Goal: Feedback & Contribution: Contribute content

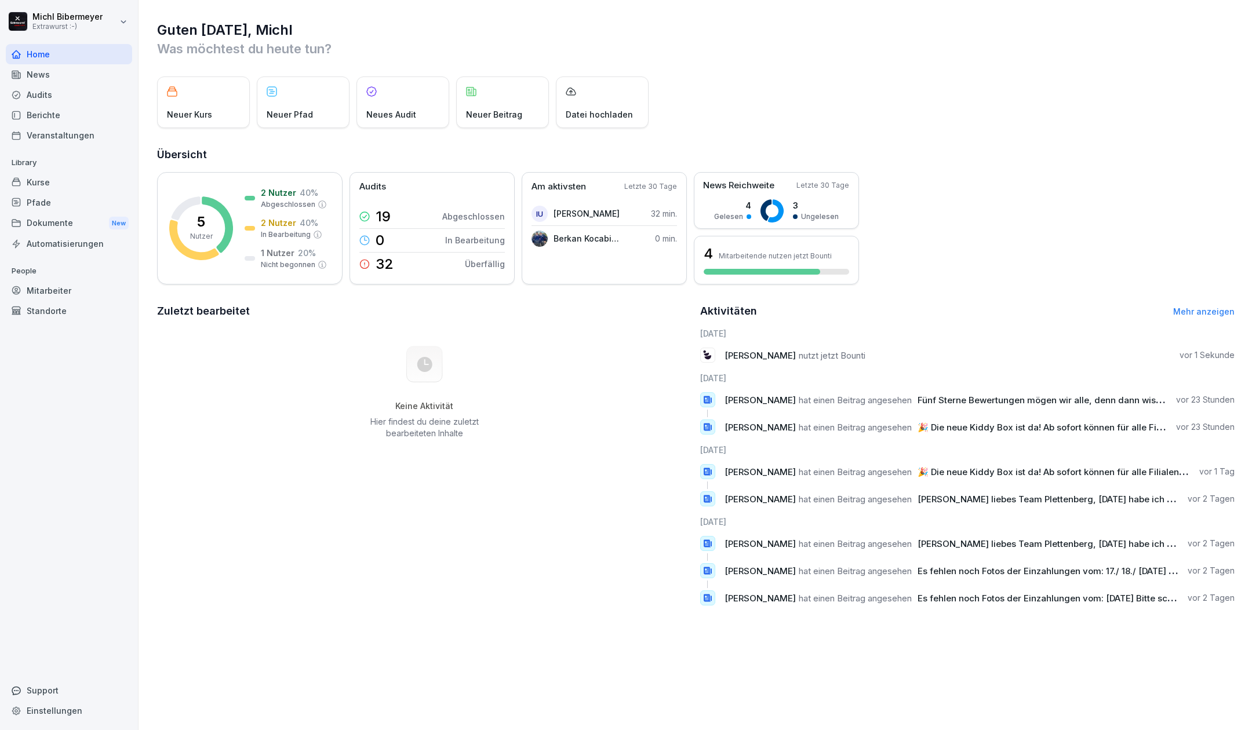
click at [121, 19] on html "Michl Bibermeyer Extrawurst :-) Home News Audits Berichte Veranstaltungen Libra…" at bounding box center [626, 365] width 1252 height 730
click at [82, 70] on div "Abmelden" at bounding box center [74, 73] width 115 height 21
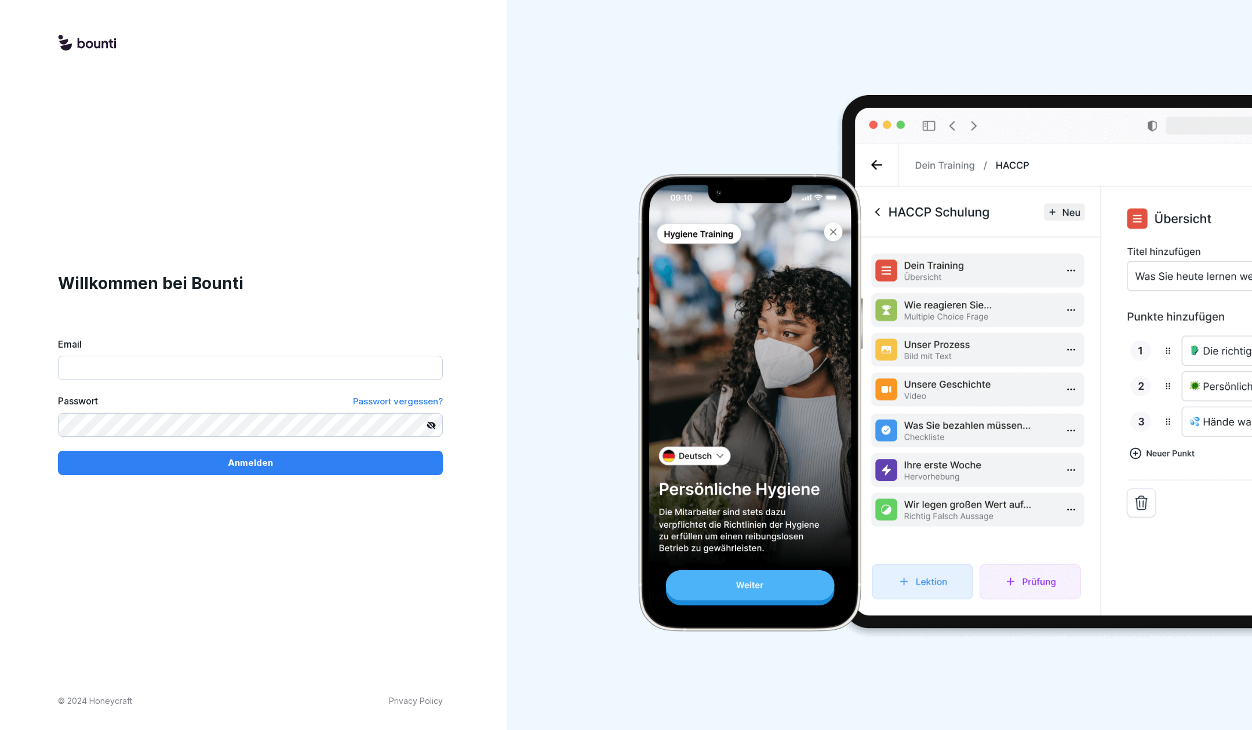
click at [191, 376] on input "Email" at bounding box center [250, 368] width 385 height 24
type input "**********"
click at [257, 467] on p "Anmelden" at bounding box center [250, 463] width 45 height 13
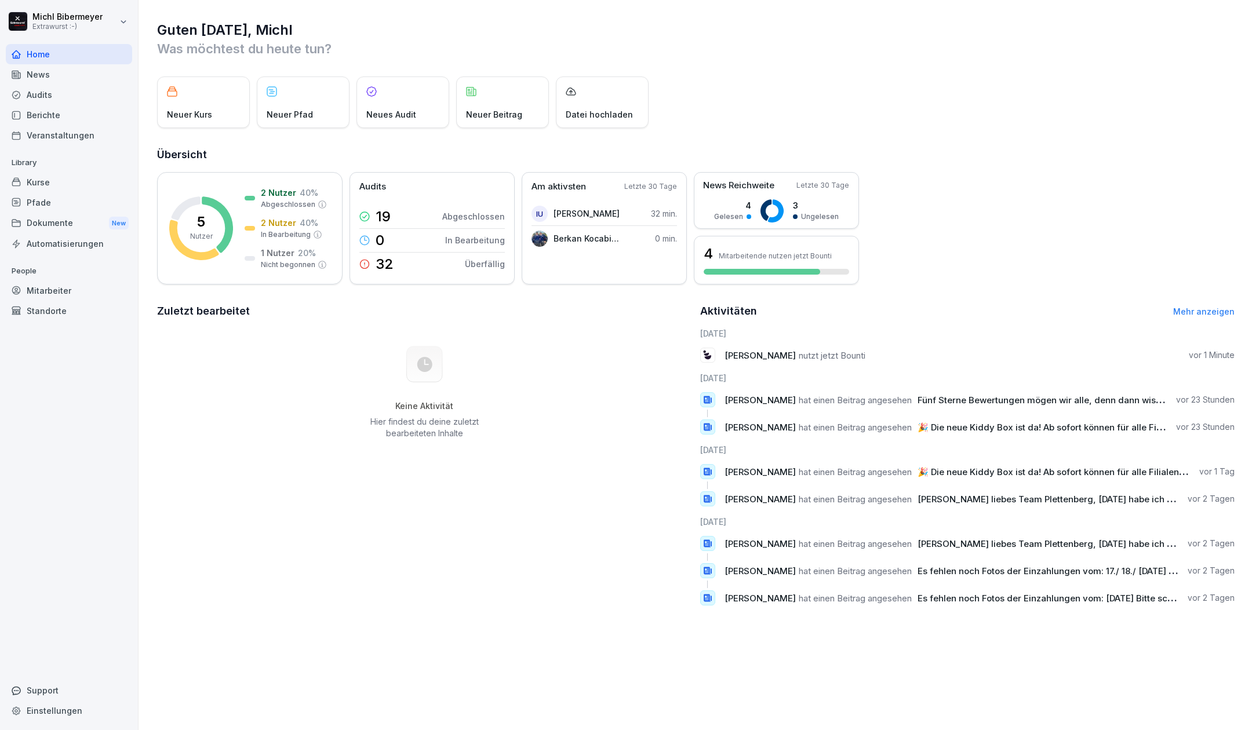
click at [60, 118] on div "Berichte" at bounding box center [69, 115] width 126 height 20
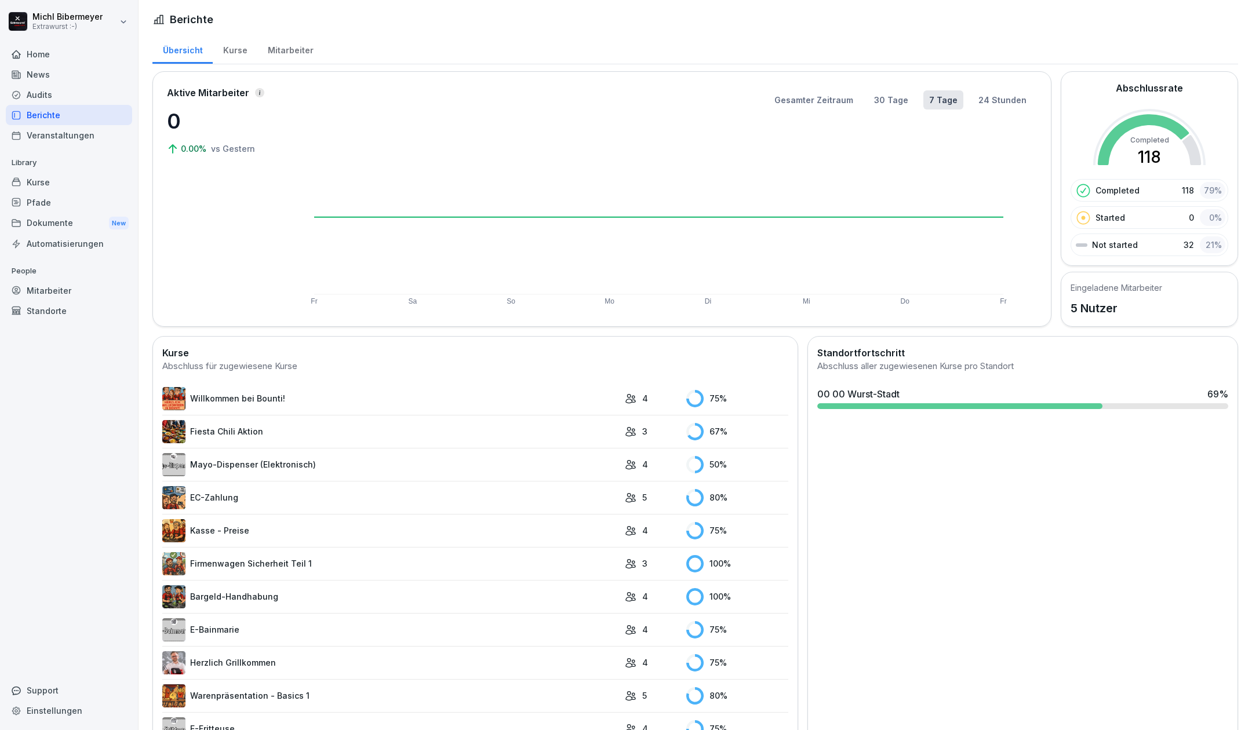
click at [234, 396] on link "Willkommen bei Bounti!" at bounding box center [390, 398] width 457 height 23
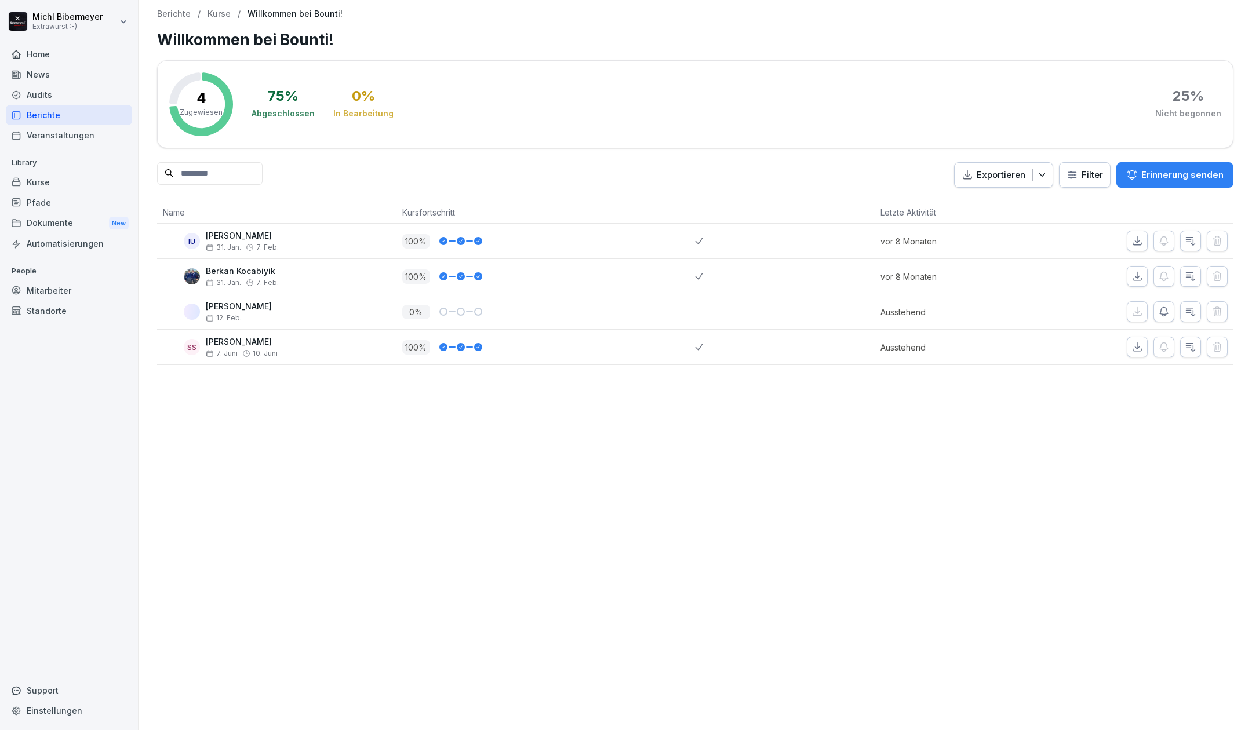
click at [41, 73] on div "News" at bounding box center [69, 74] width 126 height 20
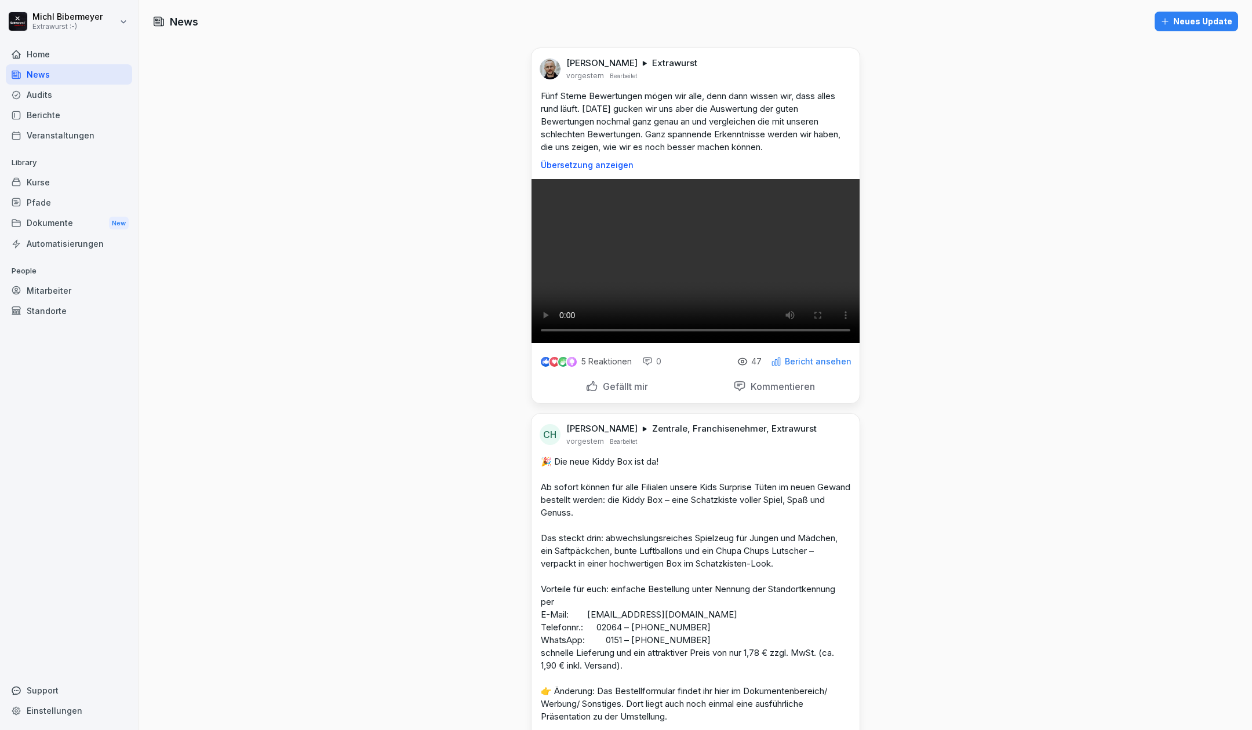
click at [81, 52] on div "Home" at bounding box center [69, 54] width 126 height 20
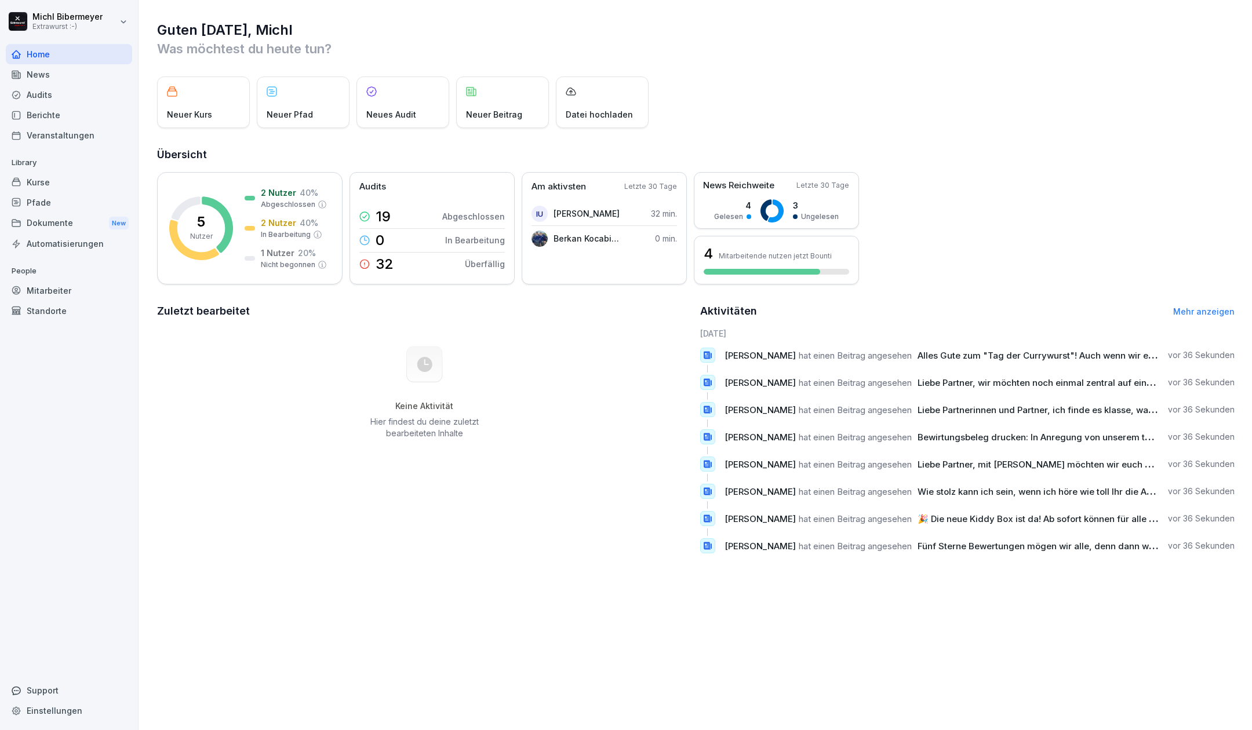
click at [1205, 311] on link "Mehr anzeigen" at bounding box center [1203, 312] width 61 height 10
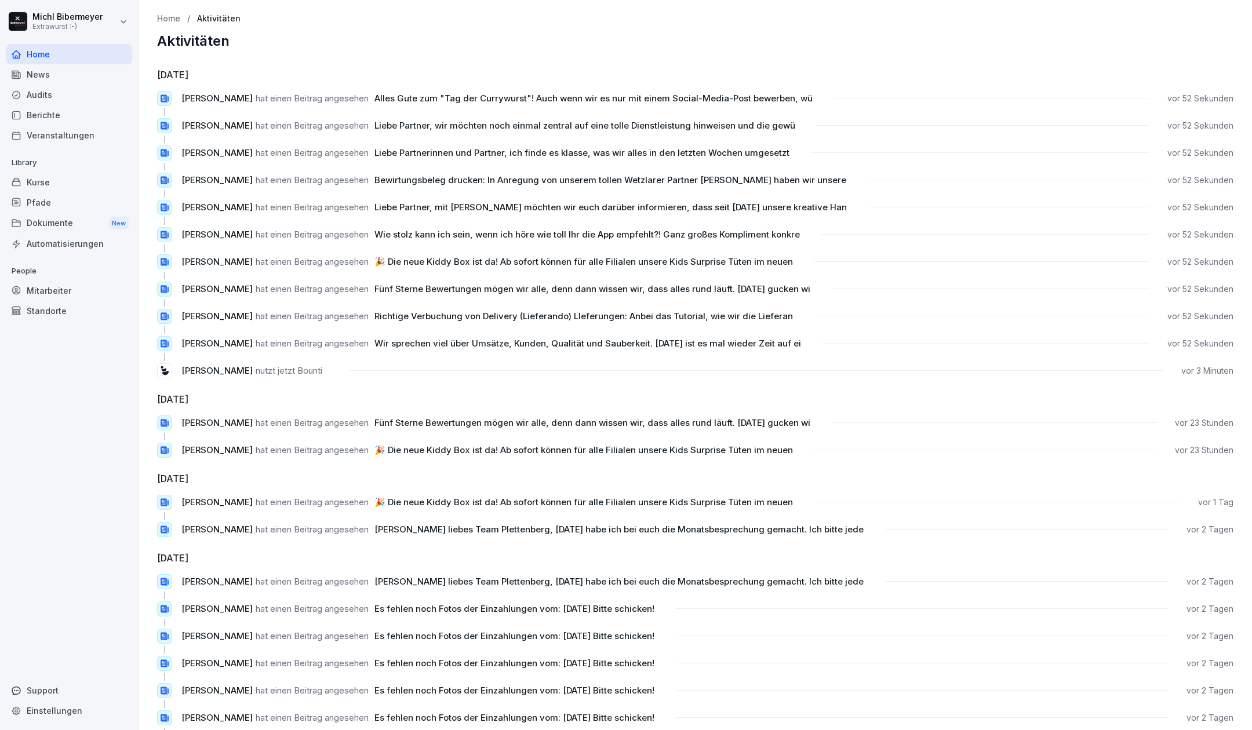
click at [165, 20] on p "Home" at bounding box center [168, 19] width 23 height 10
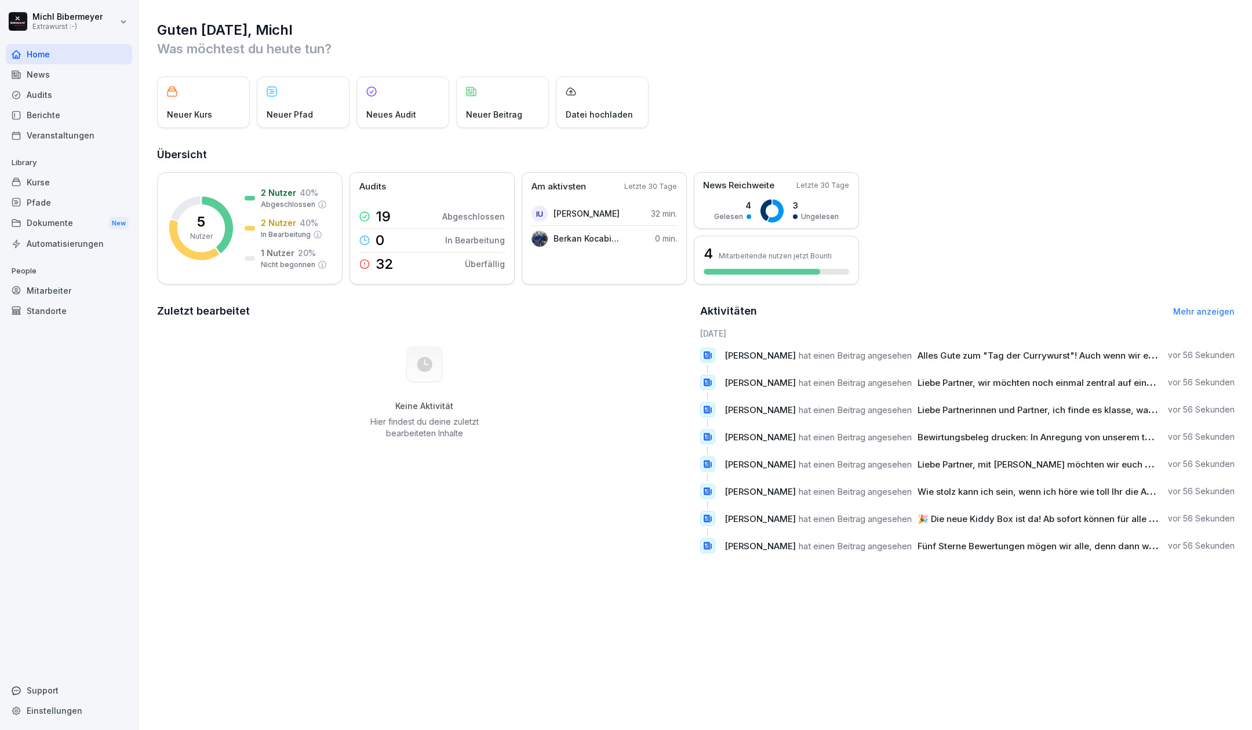
click at [59, 75] on div "News" at bounding box center [69, 74] width 126 height 20
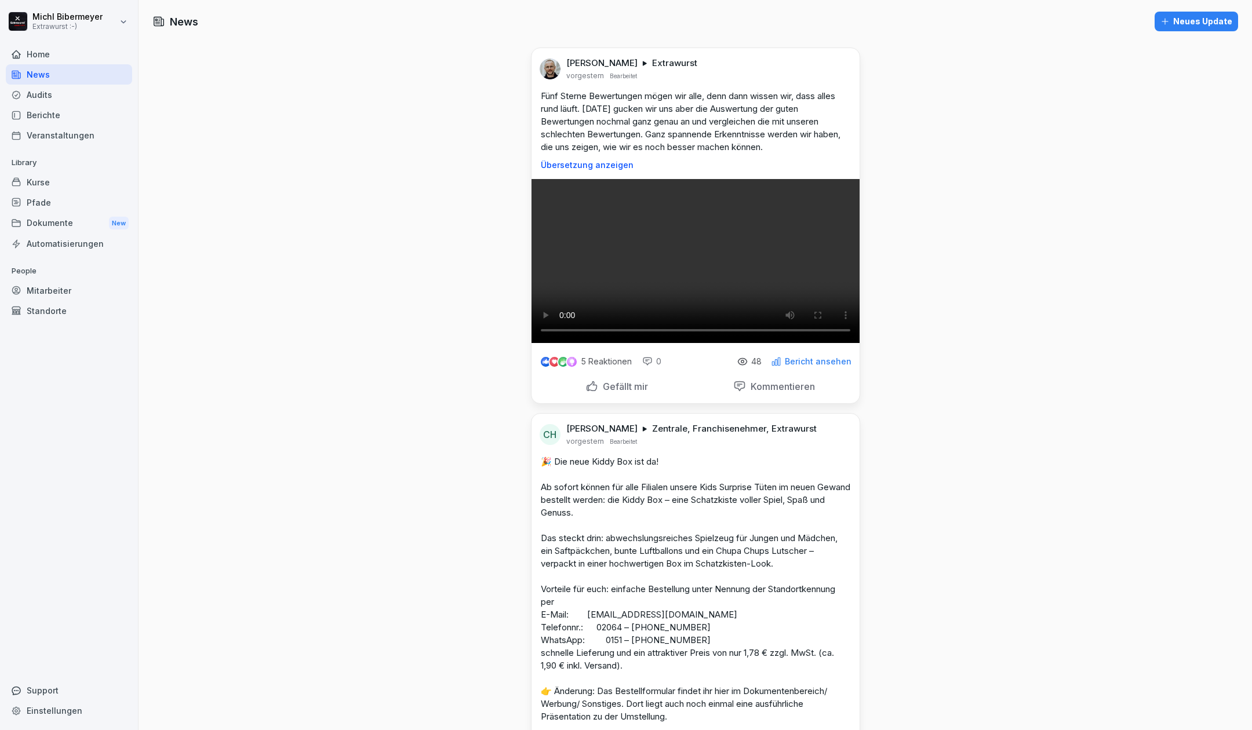
click at [41, 57] on div "Home" at bounding box center [69, 54] width 126 height 20
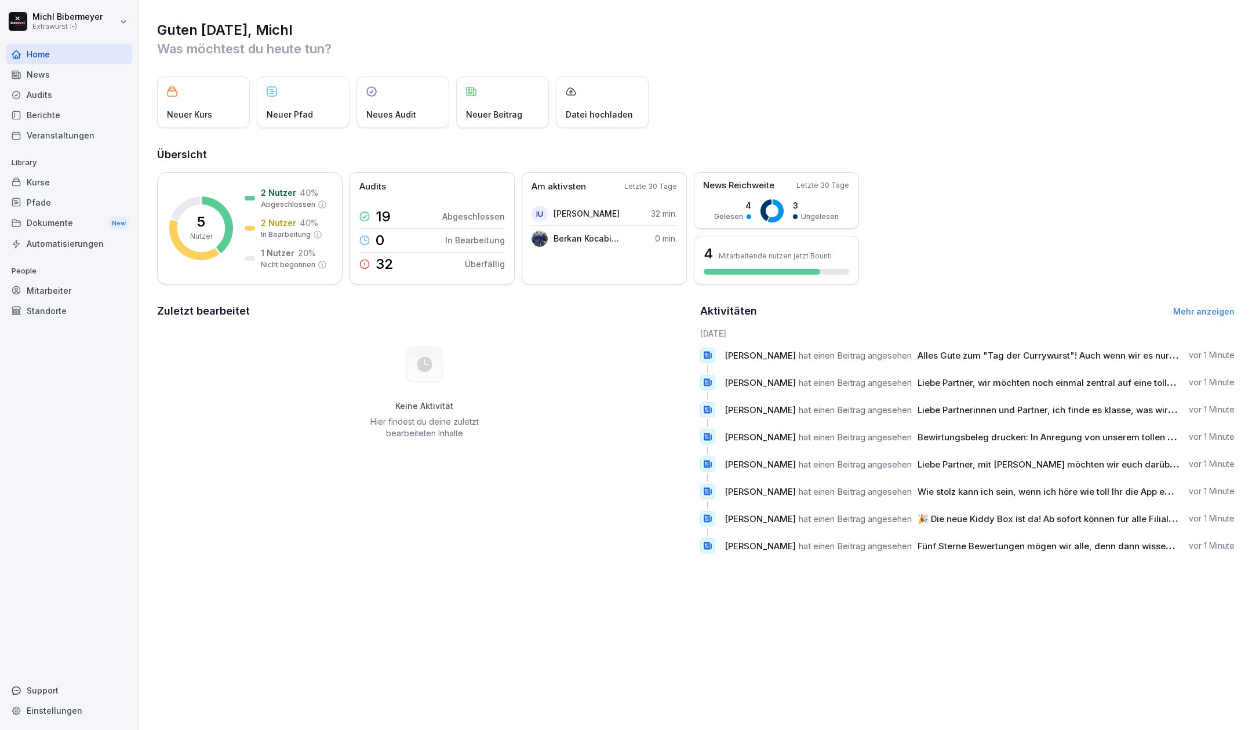
click at [483, 105] on div "Neuer Beitrag" at bounding box center [502, 102] width 93 height 52
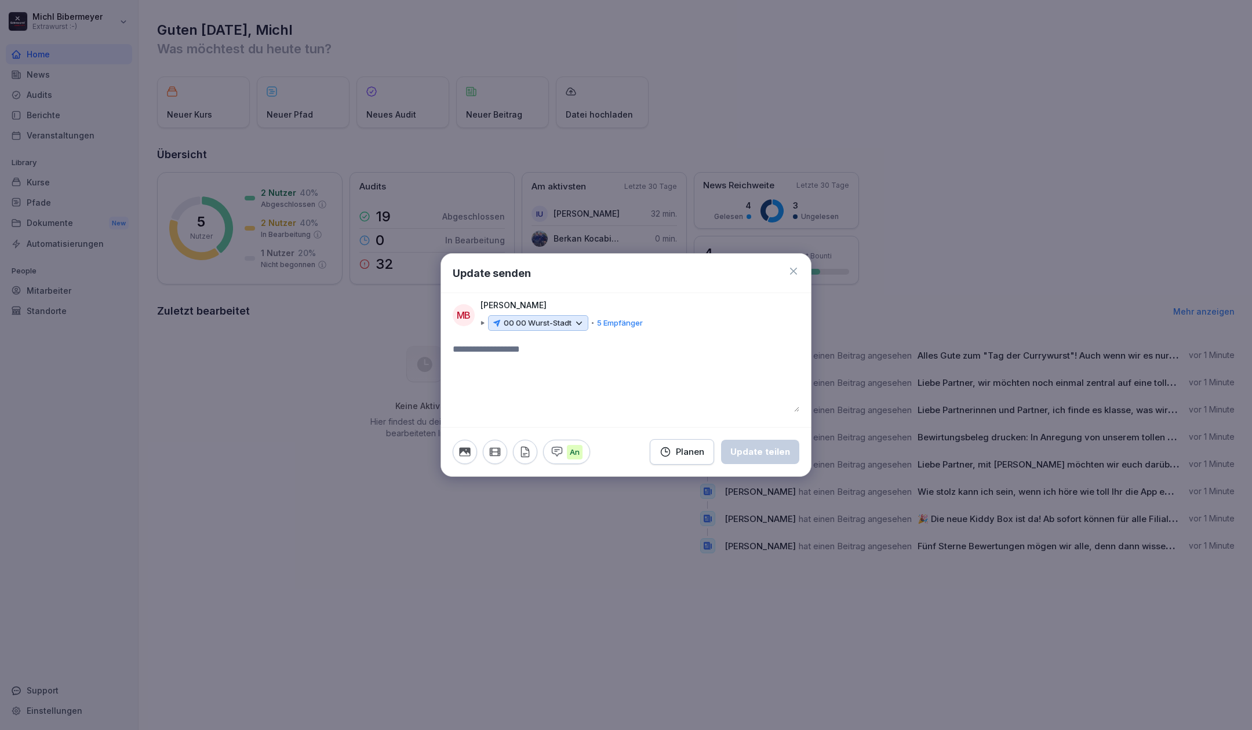
click at [581, 324] on icon at bounding box center [579, 323] width 10 height 10
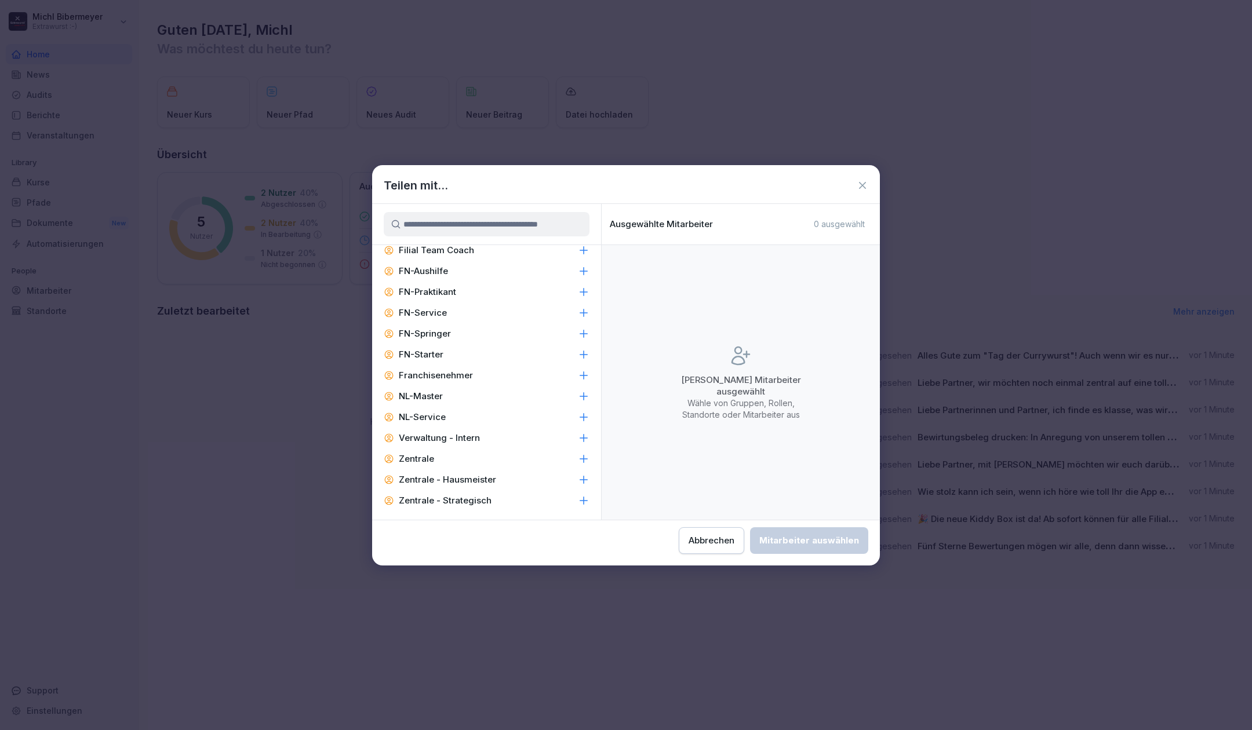
scroll to position [258, 0]
click at [861, 183] on icon at bounding box center [863, 186] width 12 height 12
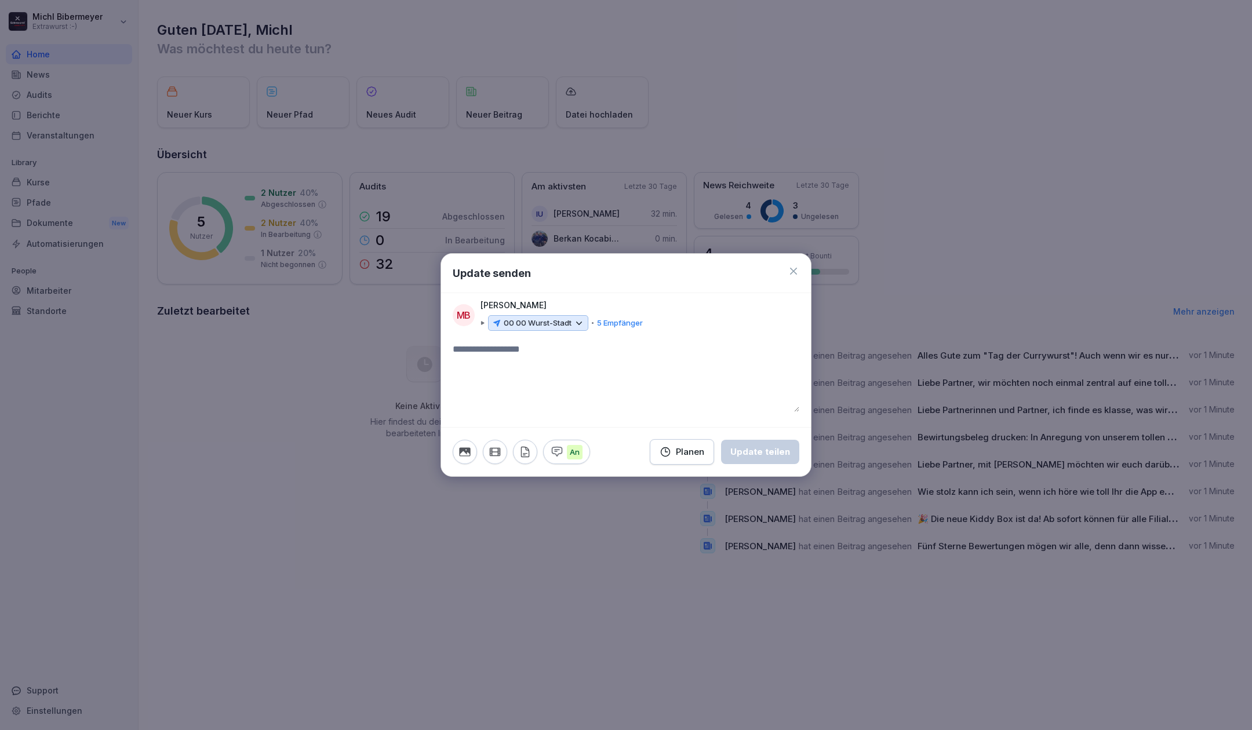
click at [577, 325] on icon at bounding box center [579, 323] width 10 height 10
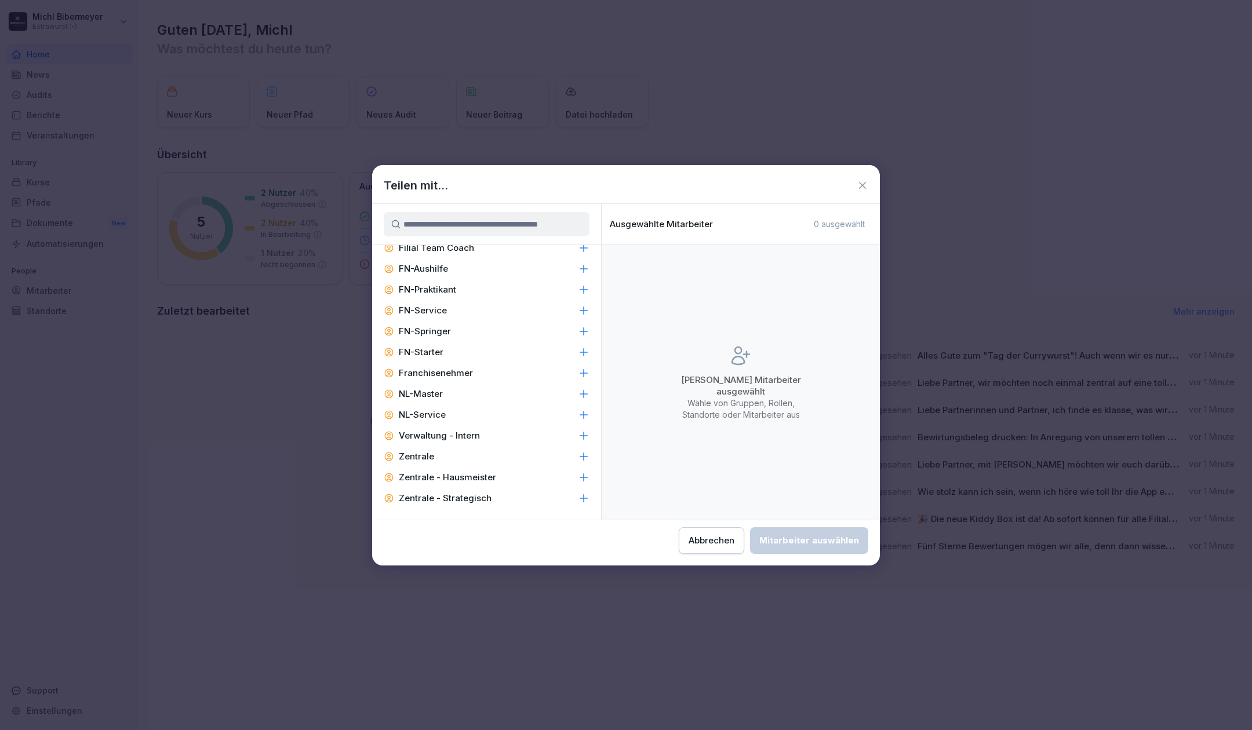
click at [578, 333] on icon at bounding box center [584, 332] width 12 height 12
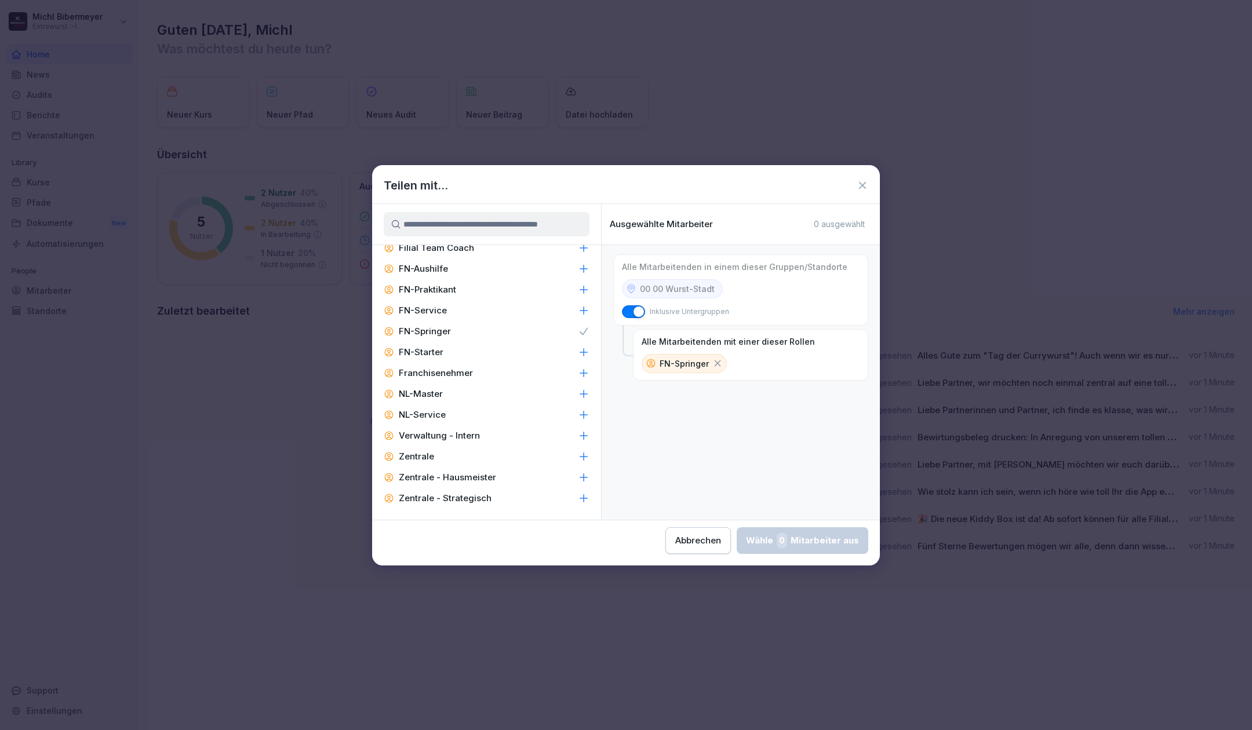
click at [554, 333] on div "FN-Springer" at bounding box center [486, 331] width 229 height 21
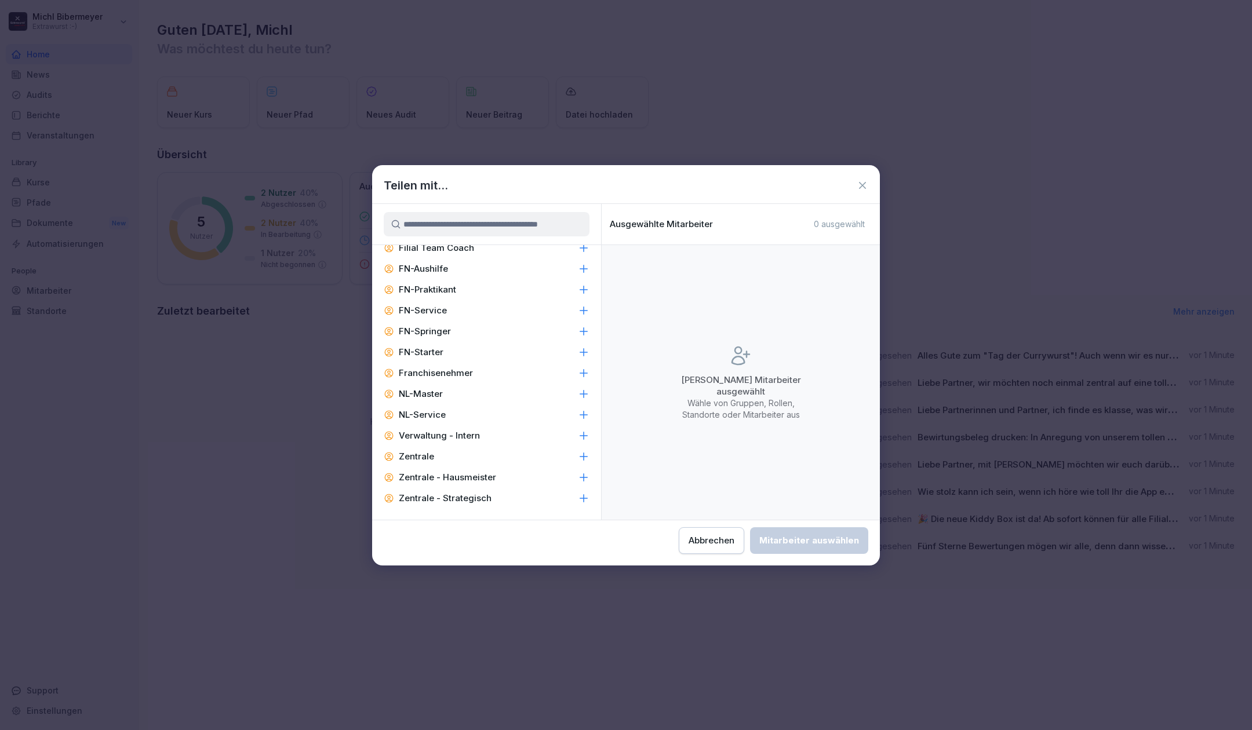
click at [498, 312] on div "FN-Service" at bounding box center [486, 310] width 229 height 21
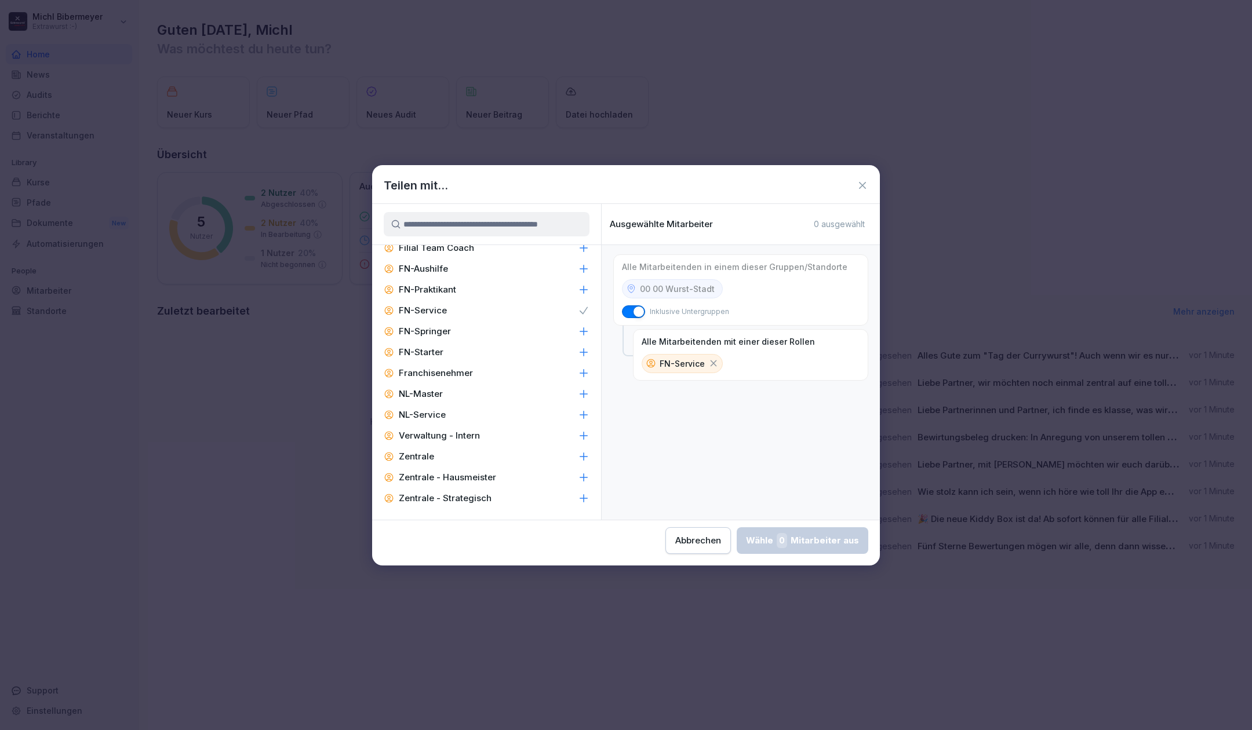
click at [498, 312] on div "FN-Service" at bounding box center [486, 310] width 229 height 21
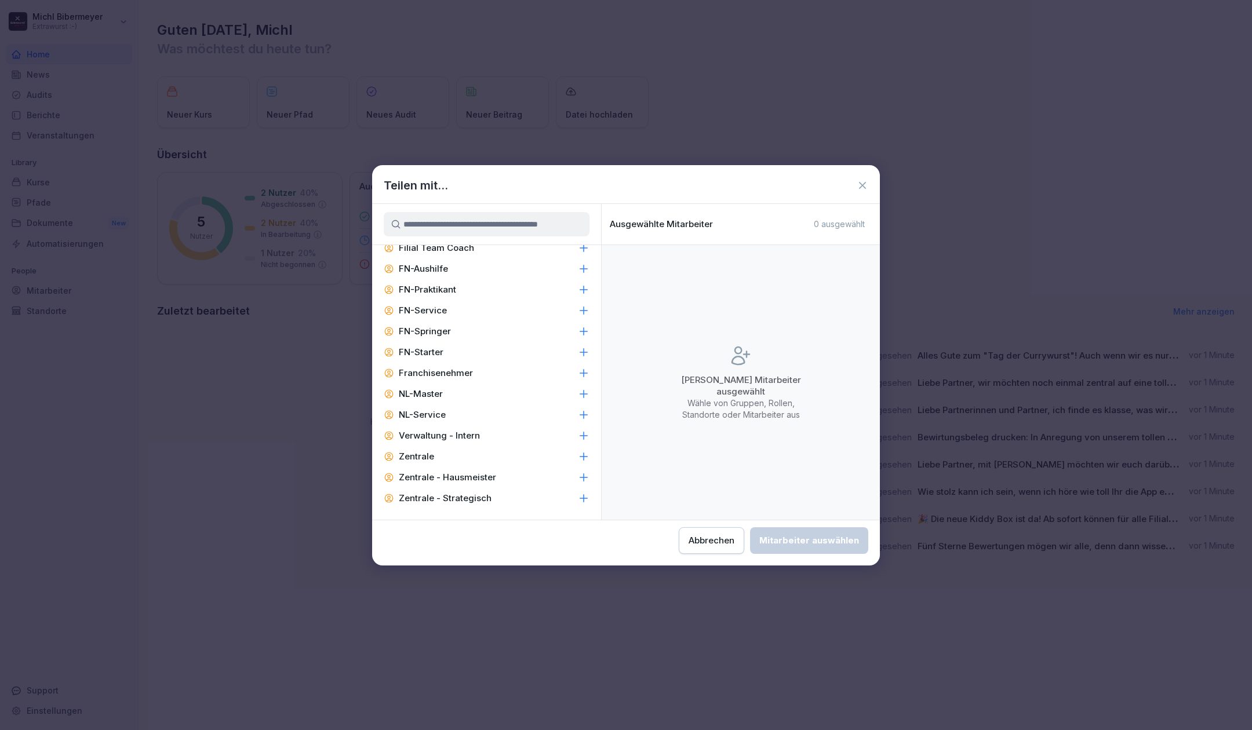
click at [489, 355] on div "FN-Starter" at bounding box center [486, 352] width 229 height 21
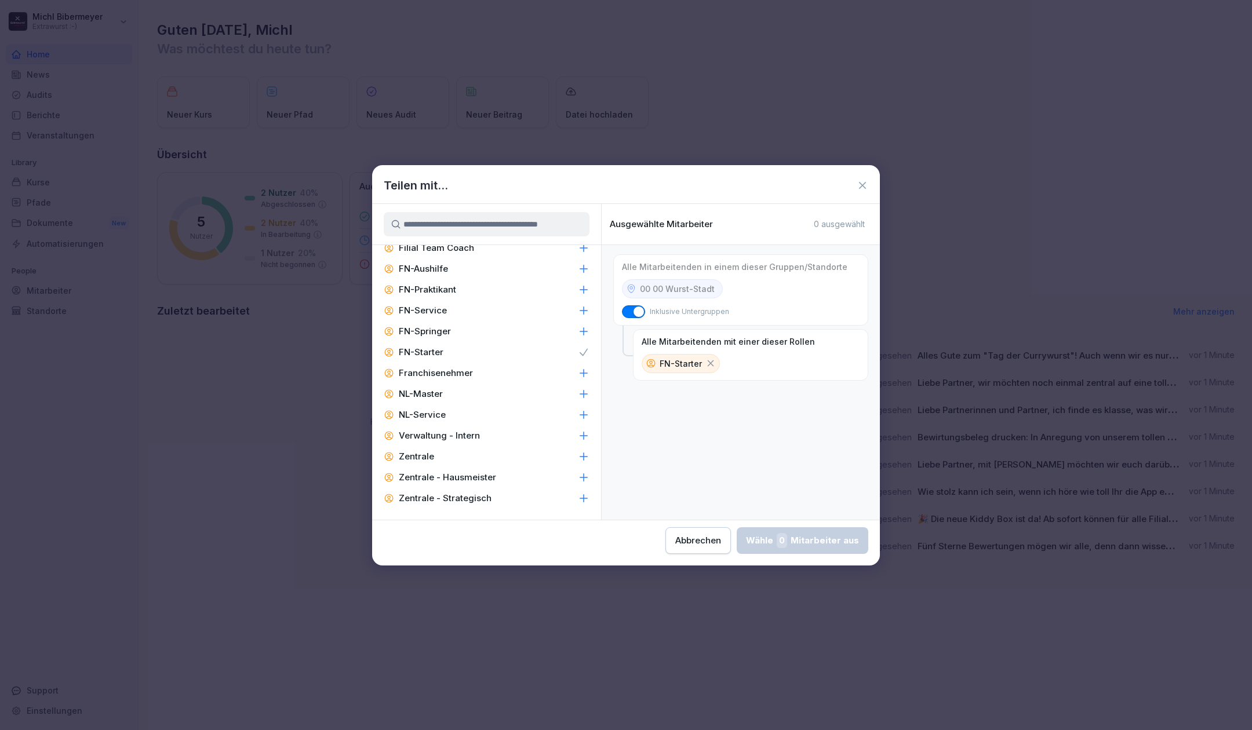
click at [489, 355] on div "FN-Starter" at bounding box center [486, 352] width 229 height 21
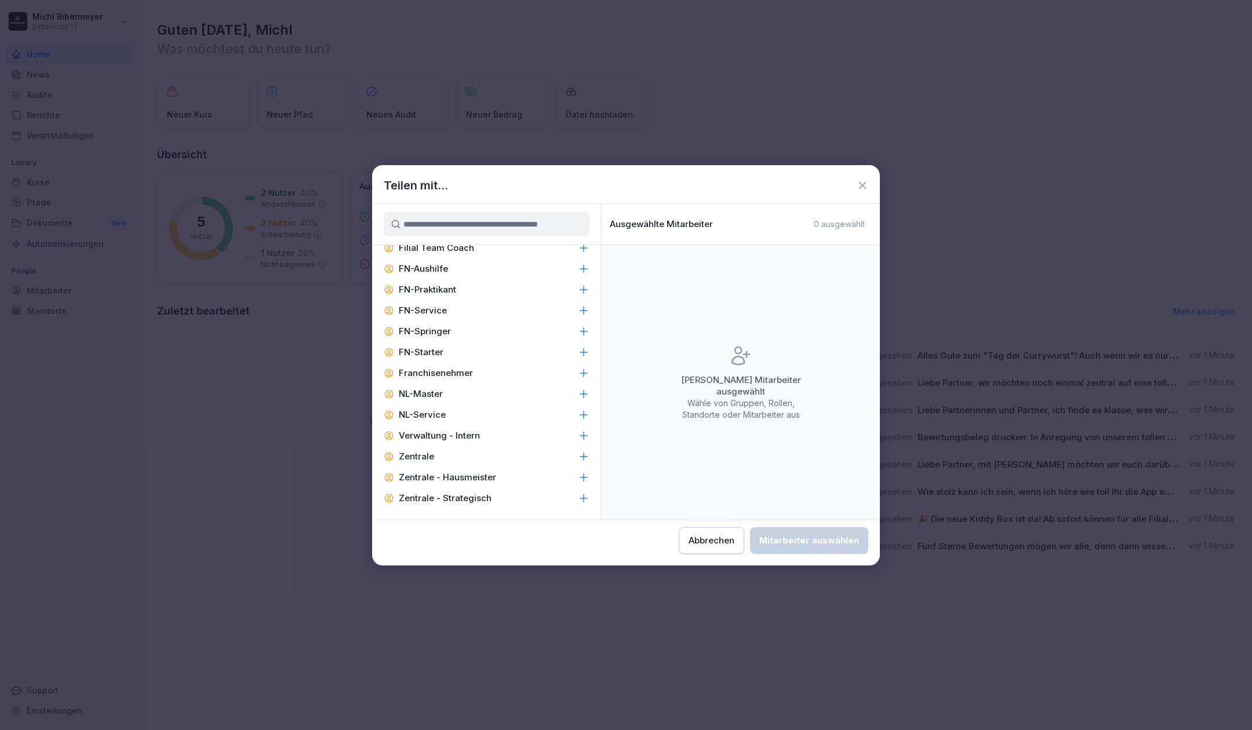
click at [468, 287] on div "FN-Praktikant" at bounding box center [486, 289] width 229 height 21
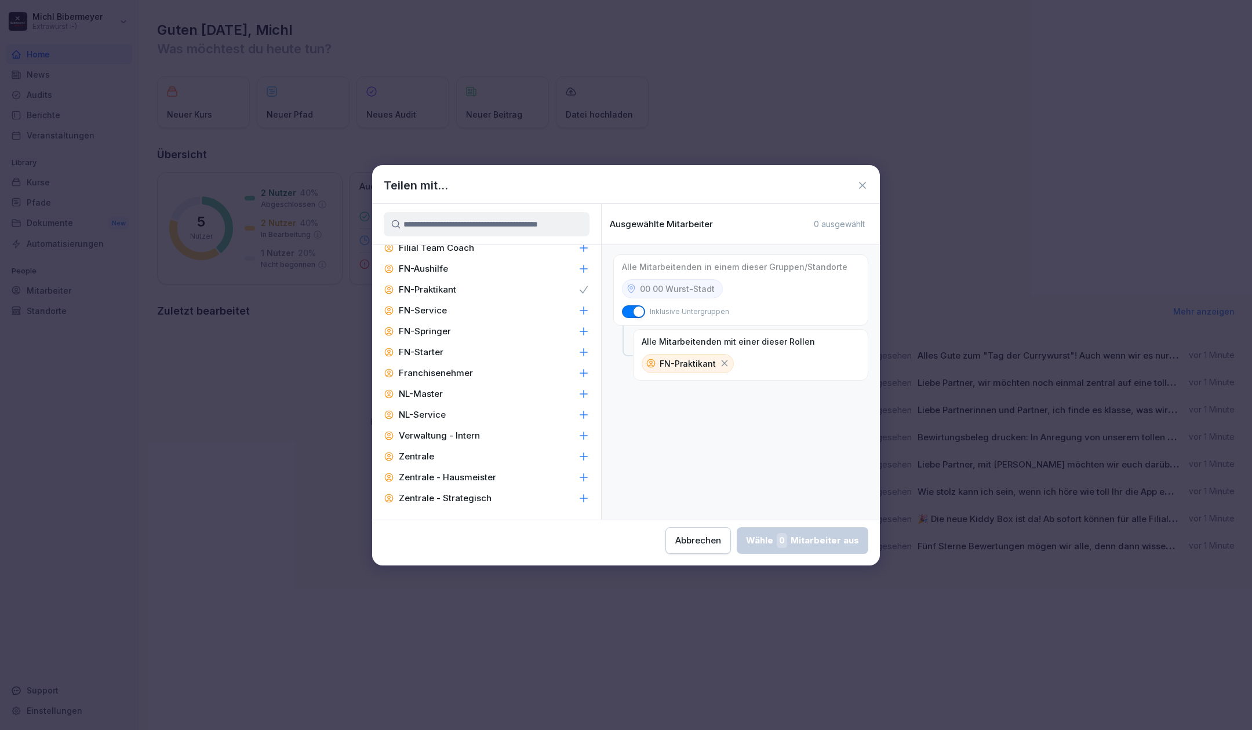
click at [468, 287] on div "FN-Praktikant" at bounding box center [486, 289] width 229 height 21
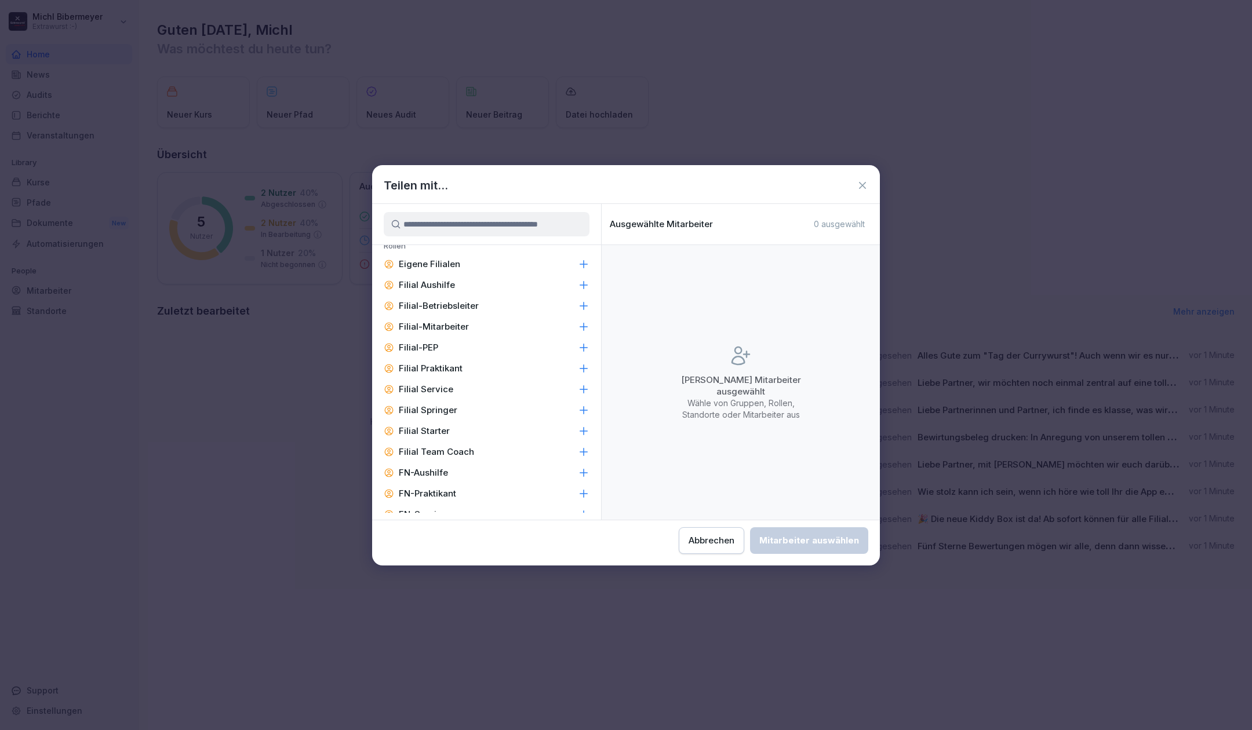
scroll to position [27, 0]
click at [468, 337] on p "Filial-Betriebsleiter" at bounding box center [439, 334] width 80 height 12
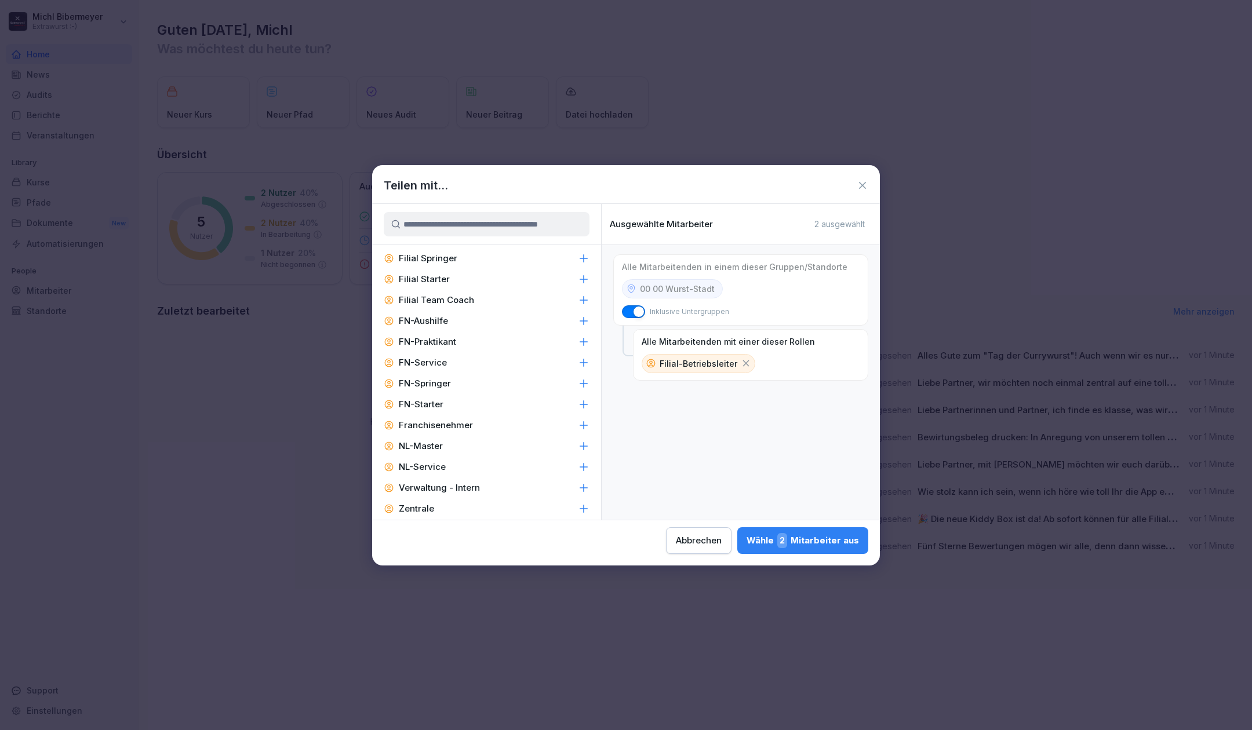
scroll to position [258, 0]
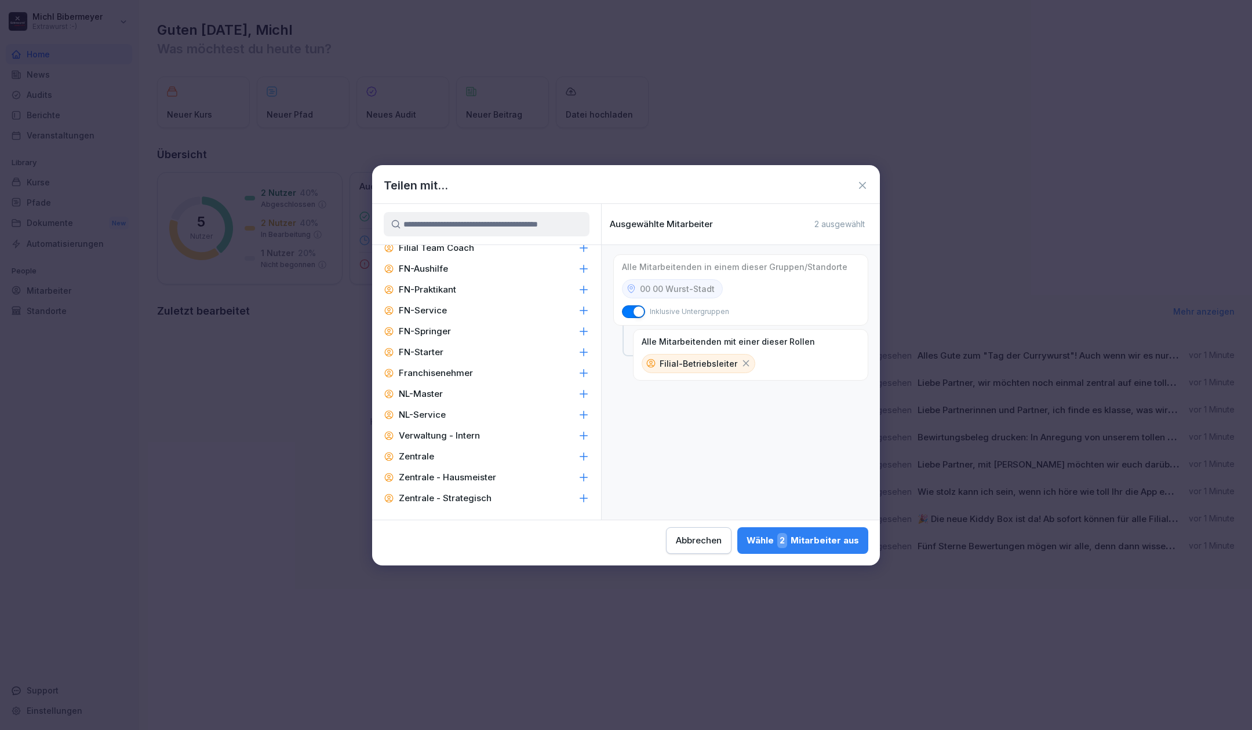
click at [741, 361] on icon at bounding box center [746, 363] width 10 height 10
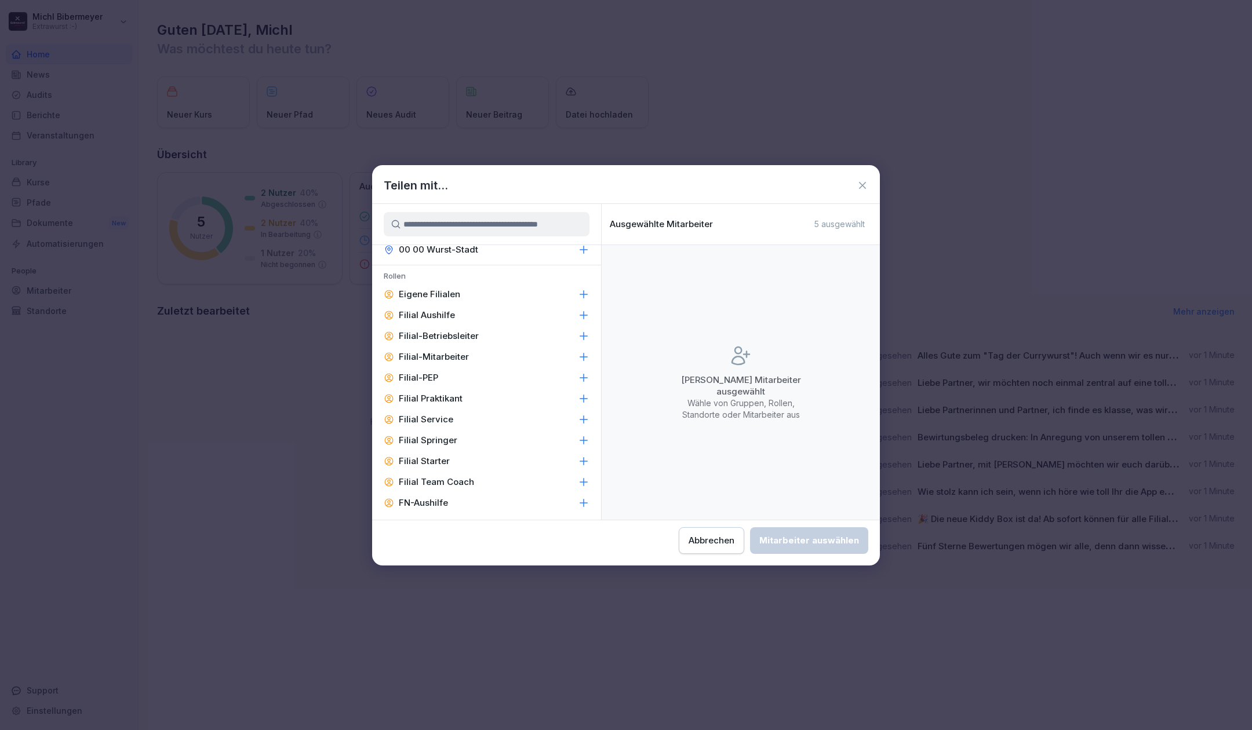
scroll to position [0, 0]
click at [727, 530] on button "Abbrechen" at bounding box center [711, 540] width 65 height 27
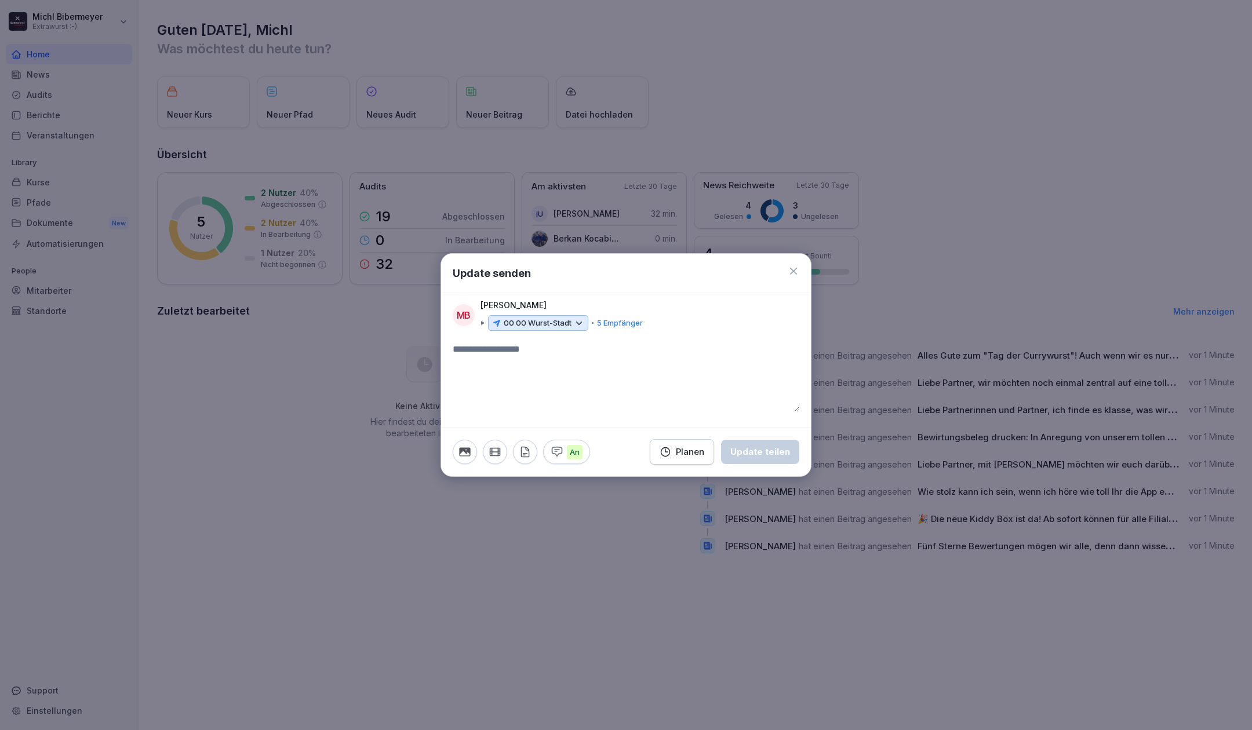
click at [556, 355] on textarea at bounding box center [626, 378] width 347 height 70
type textarea "**********"
click at [701, 446] on div "Planen" at bounding box center [682, 452] width 45 height 13
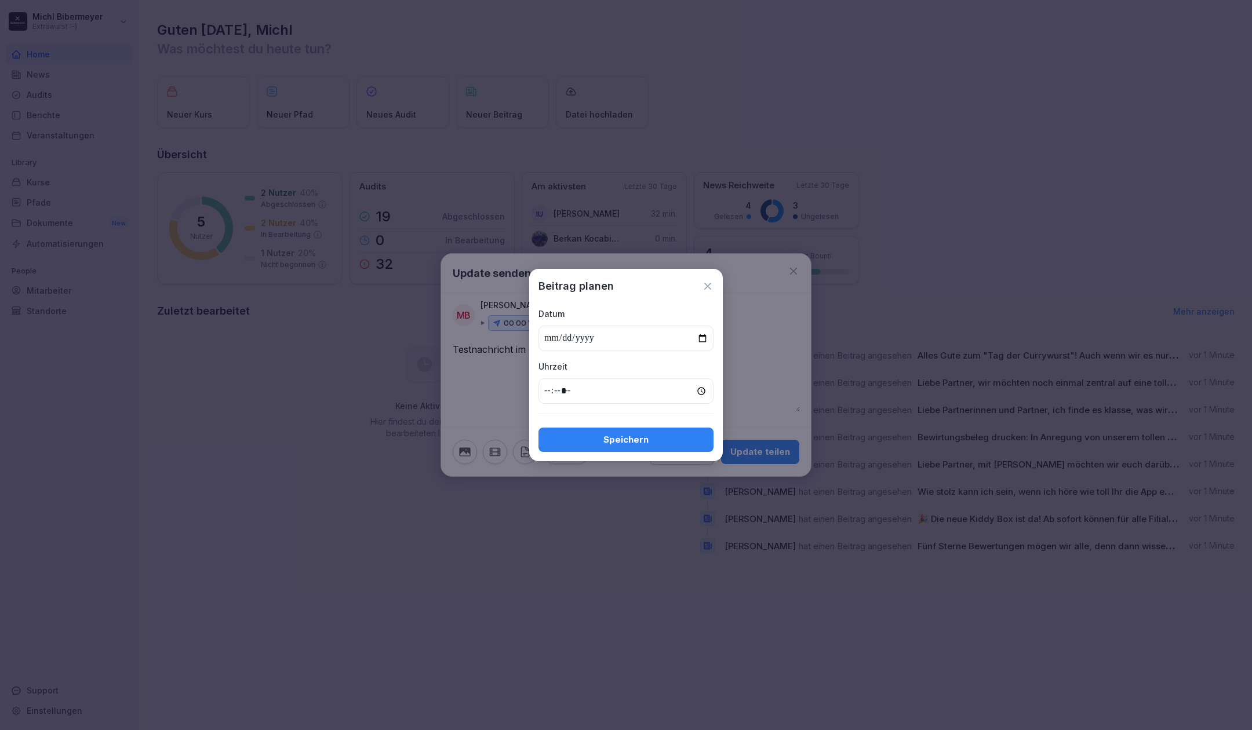
click at [711, 286] on icon at bounding box center [708, 286] width 12 height 12
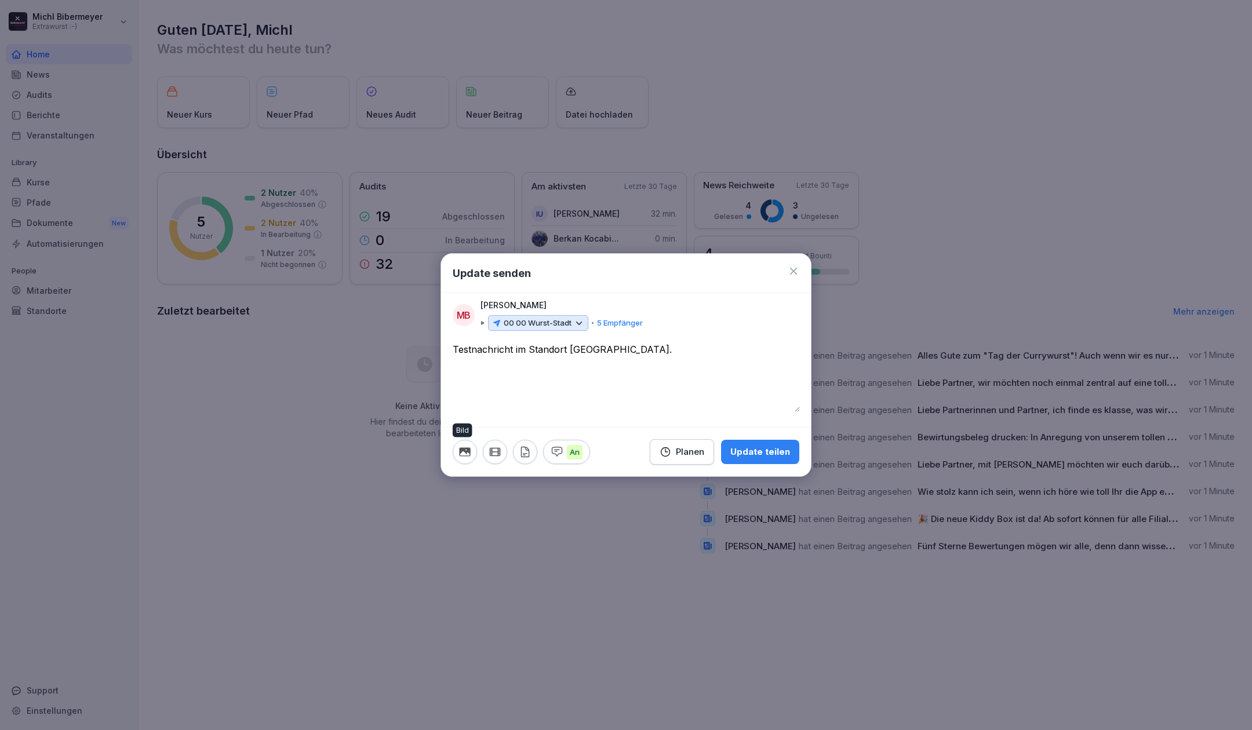
click at [469, 454] on icon "button" at bounding box center [464, 452] width 11 height 9
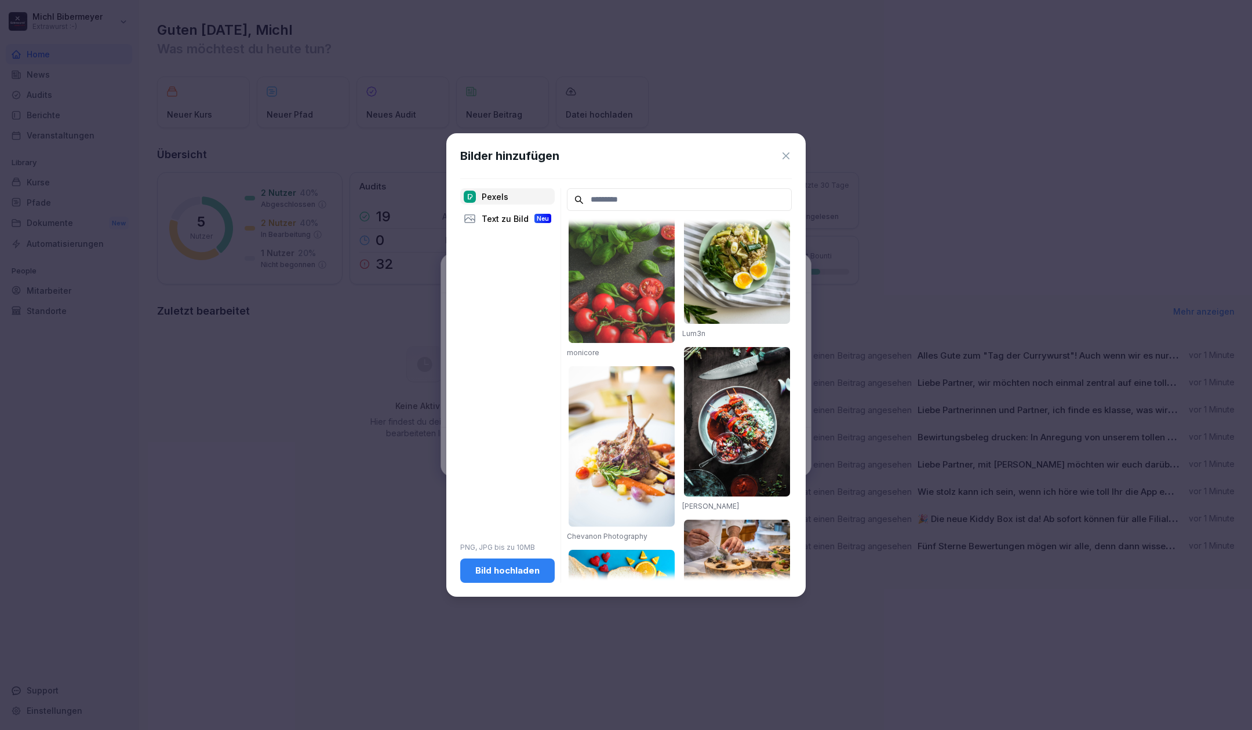
scroll to position [1350, 0]
click at [505, 218] on div "Text zu Bild Neu" at bounding box center [507, 218] width 94 height 16
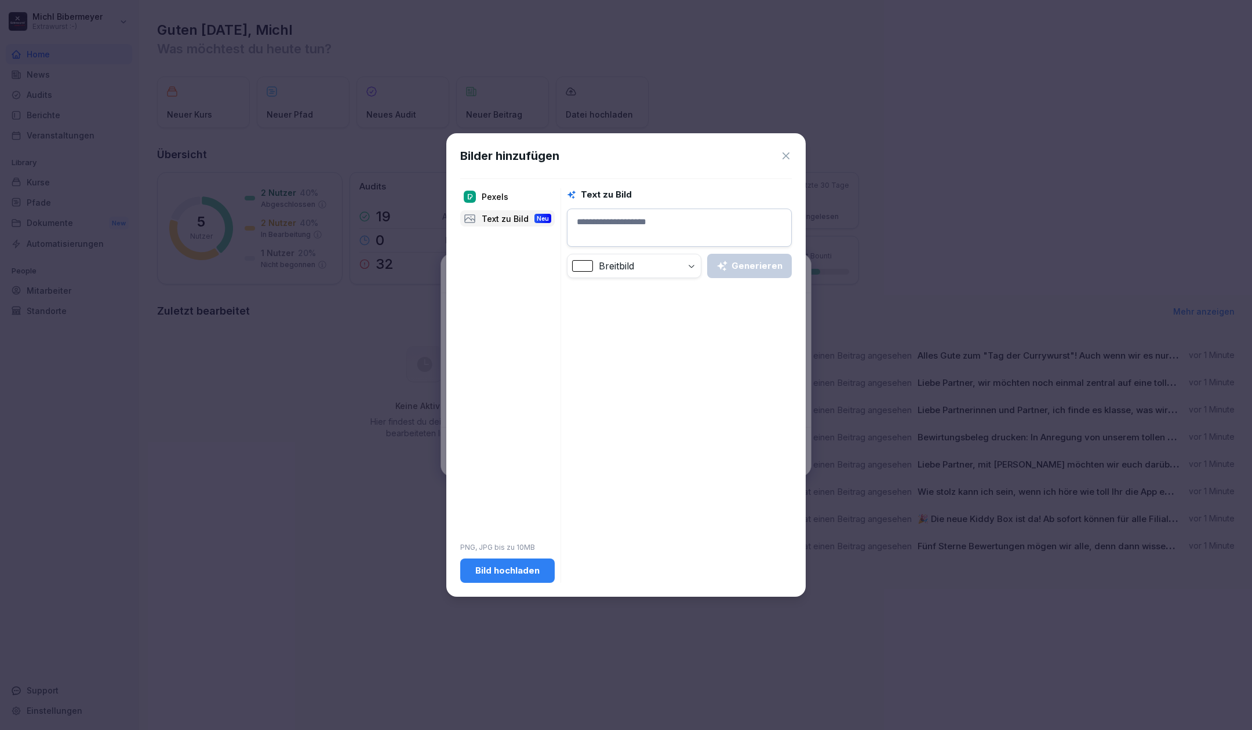
click at [628, 222] on textarea at bounding box center [679, 228] width 225 height 38
type textarea "**********"
click at [687, 265] on body "Michl Bibermeyer Extrawurst :-) Home News Audits Berichte Veranstaltungen Libra…" at bounding box center [626, 365] width 1252 height 730
click at [745, 262] on div "Generieren" at bounding box center [749, 266] width 66 height 13
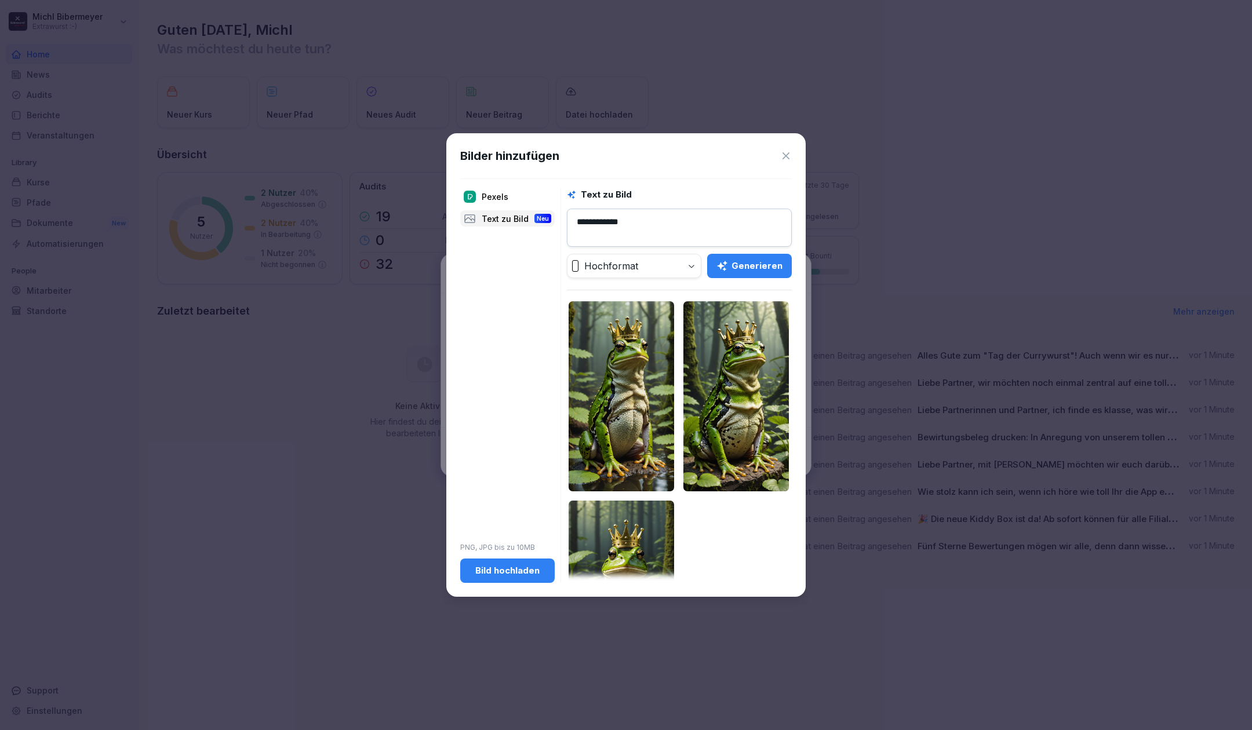
click at [512, 574] on div "Bild hochladen" at bounding box center [507, 570] width 76 height 13
click at [640, 372] on img at bounding box center [621, 396] width 105 height 190
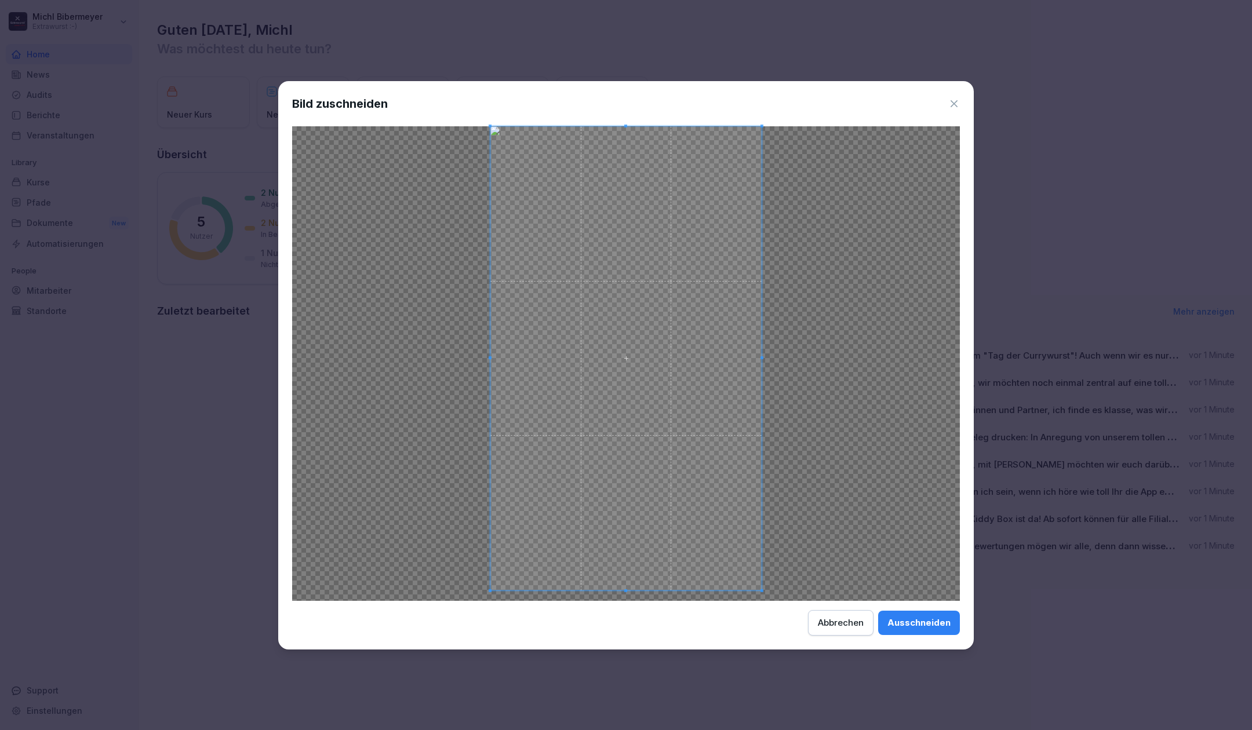
click at [629, 590] on div at bounding box center [625, 358] width 271 height 465
click at [904, 619] on div "Ausschneiden" at bounding box center [918, 623] width 63 height 13
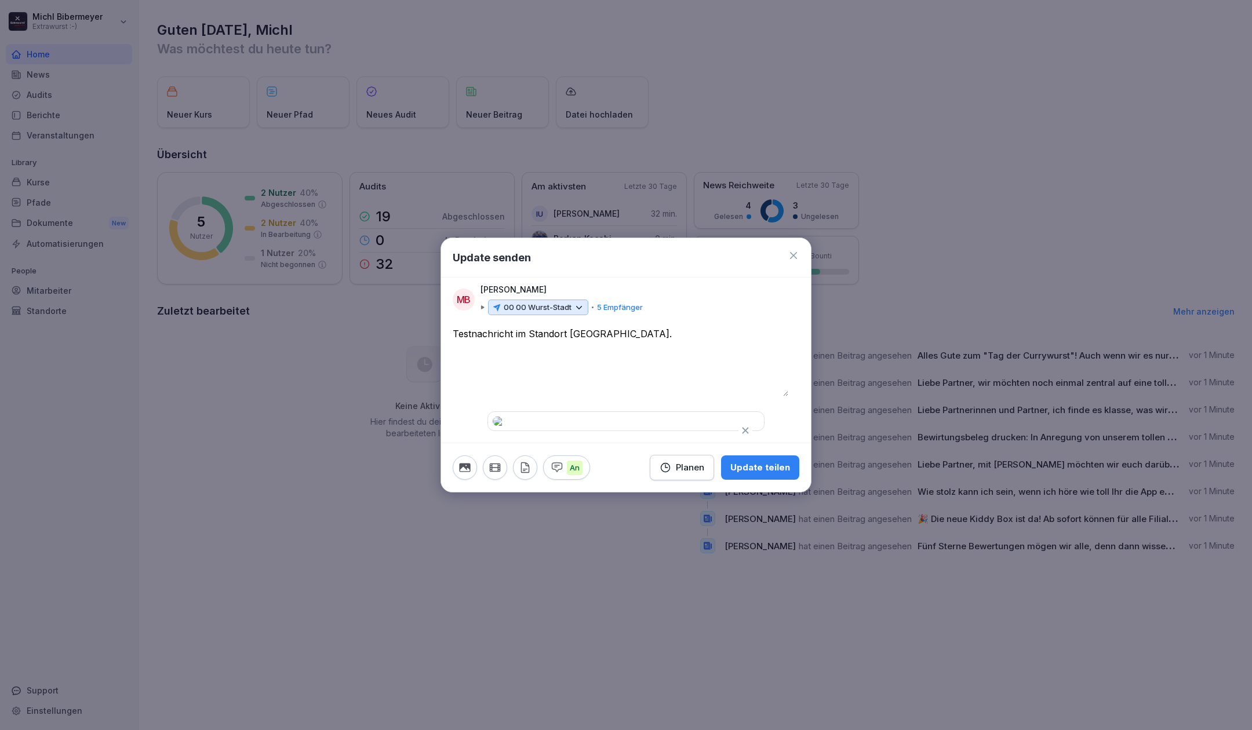
scroll to position [29, 0]
click at [746, 474] on div "Update teilen" at bounding box center [760, 467] width 60 height 13
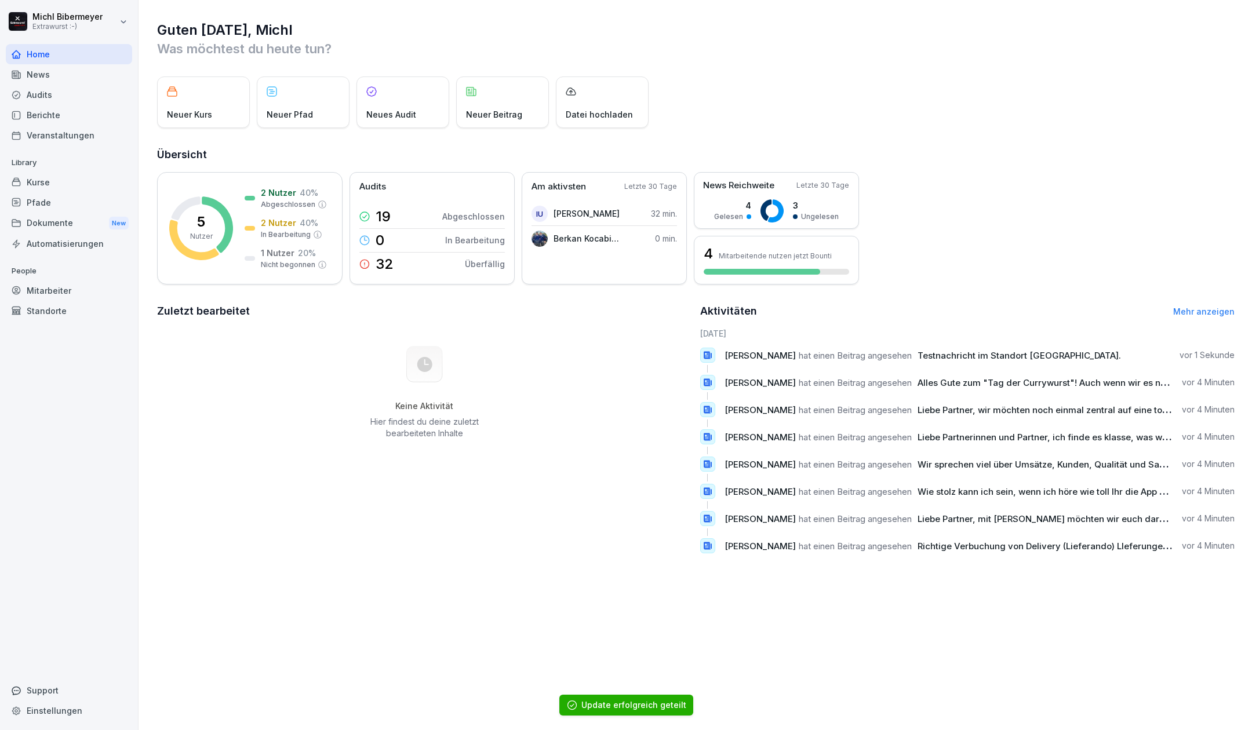
click at [49, 72] on div "News" at bounding box center [69, 74] width 126 height 20
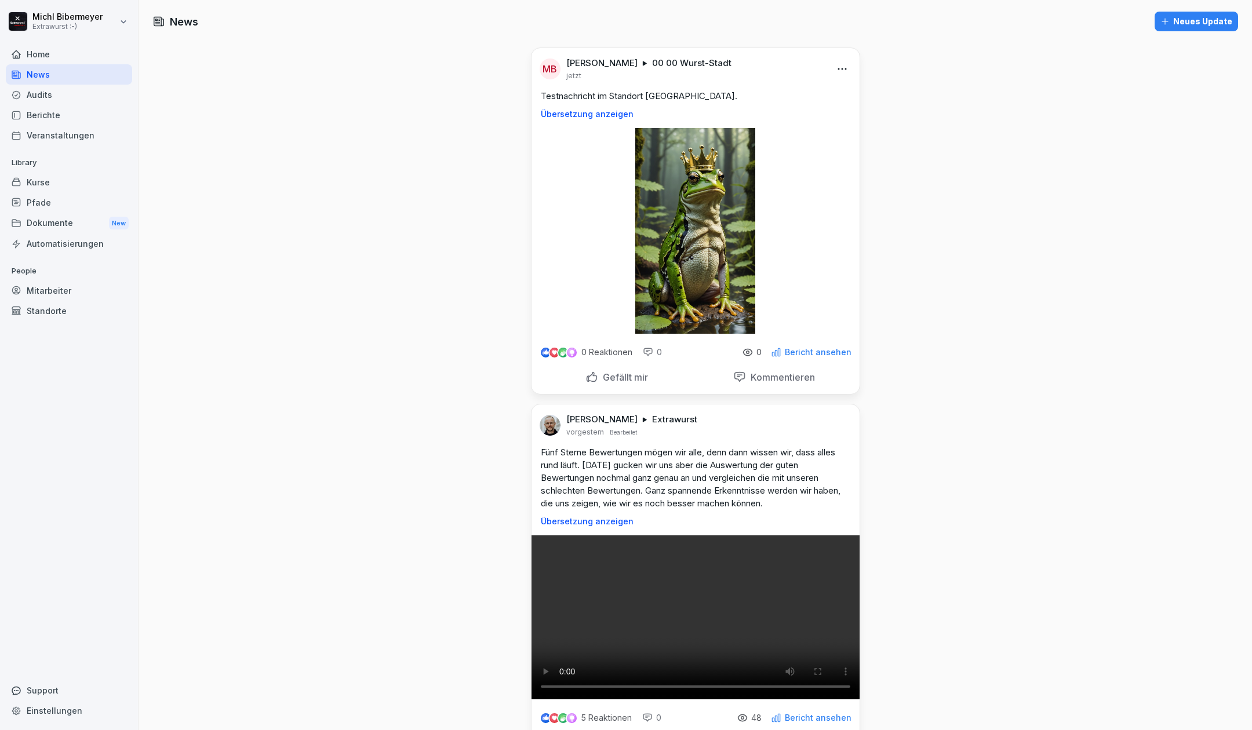
click at [30, 94] on div "Audits" at bounding box center [69, 95] width 126 height 20
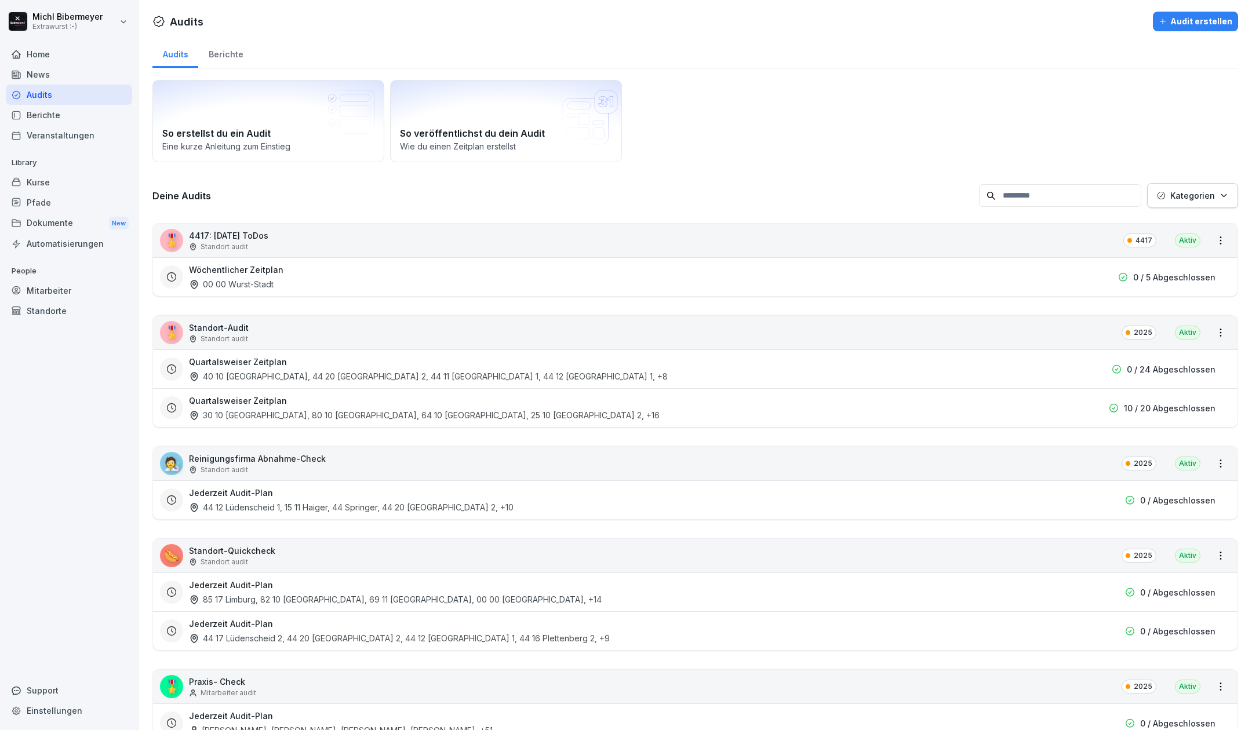
click at [68, 133] on div "Veranstaltungen" at bounding box center [69, 135] width 126 height 20
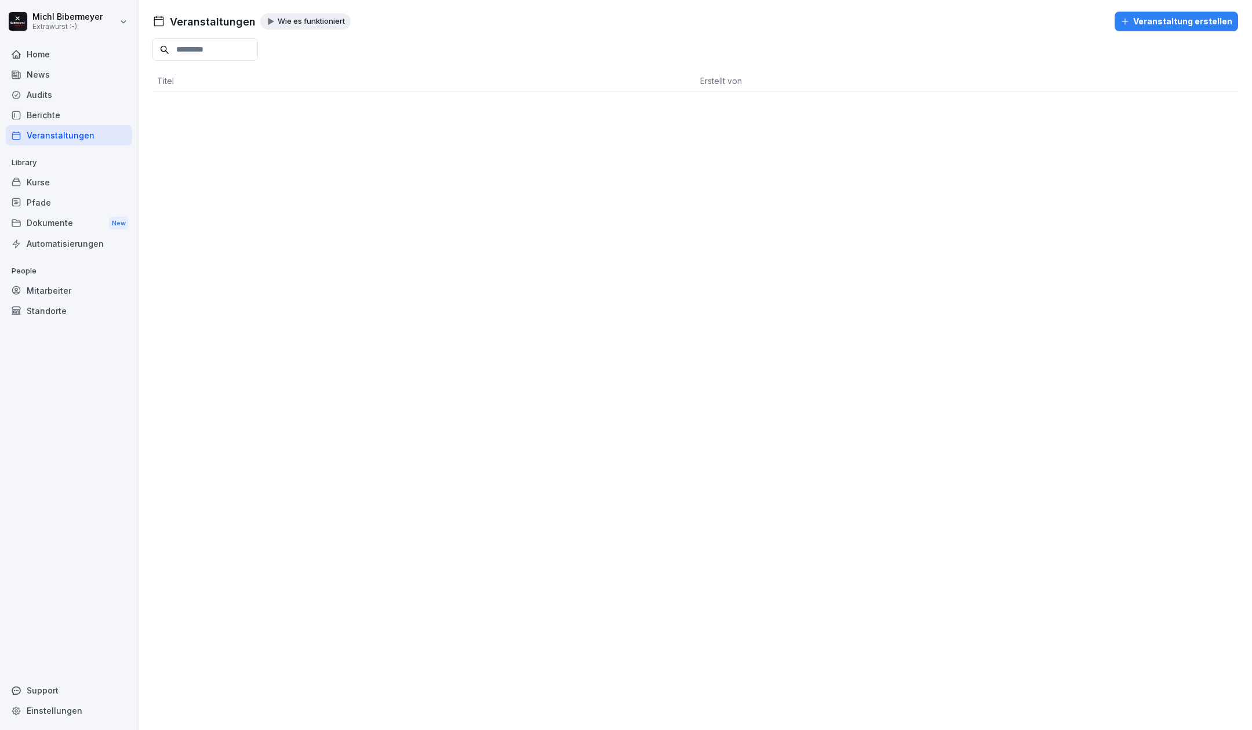
click at [1127, 24] on div "Veranstaltung erstellen" at bounding box center [1176, 21] width 112 height 13
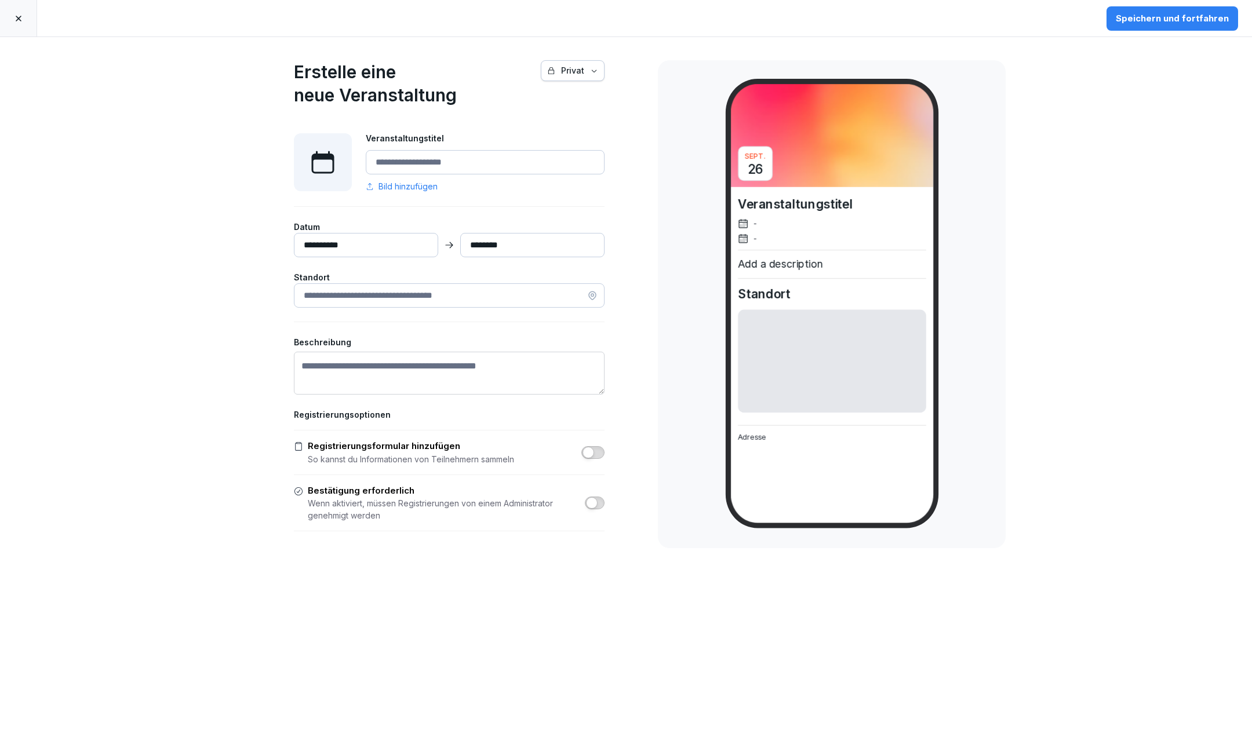
click at [21, 20] on icon at bounding box center [18, 18] width 9 height 9
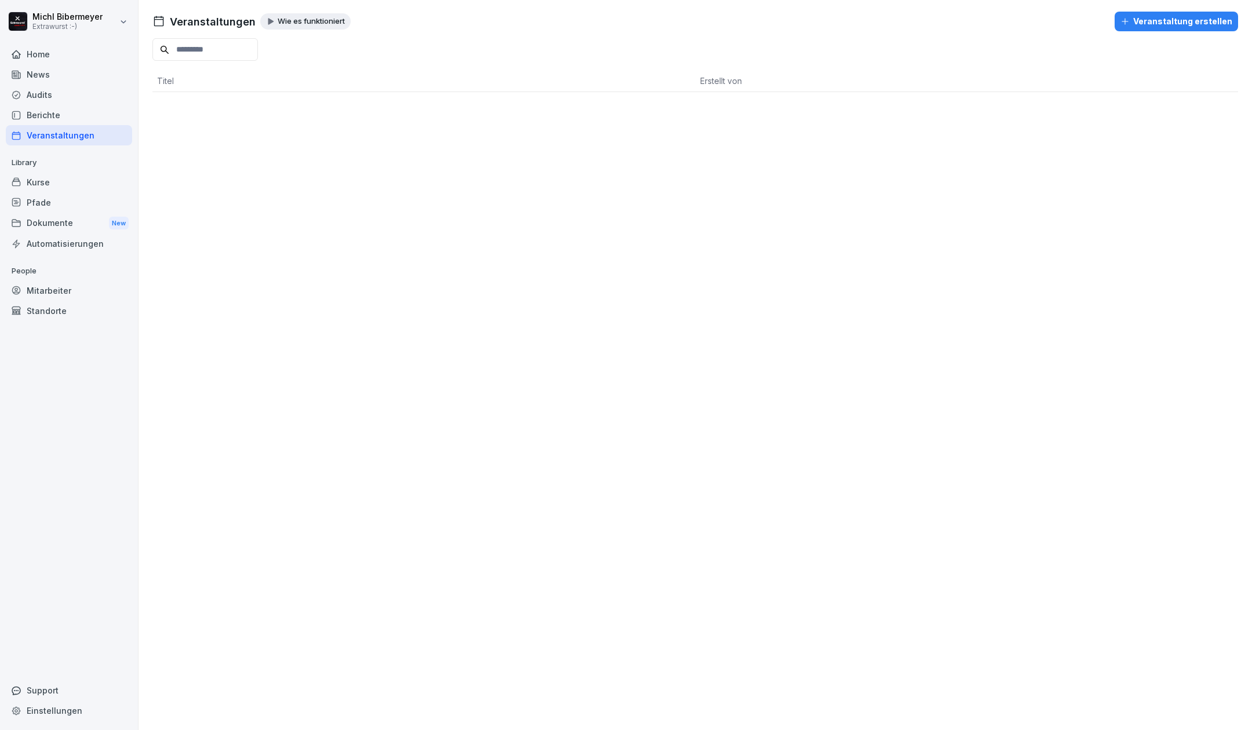
click at [50, 51] on div "Home" at bounding box center [69, 54] width 126 height 20
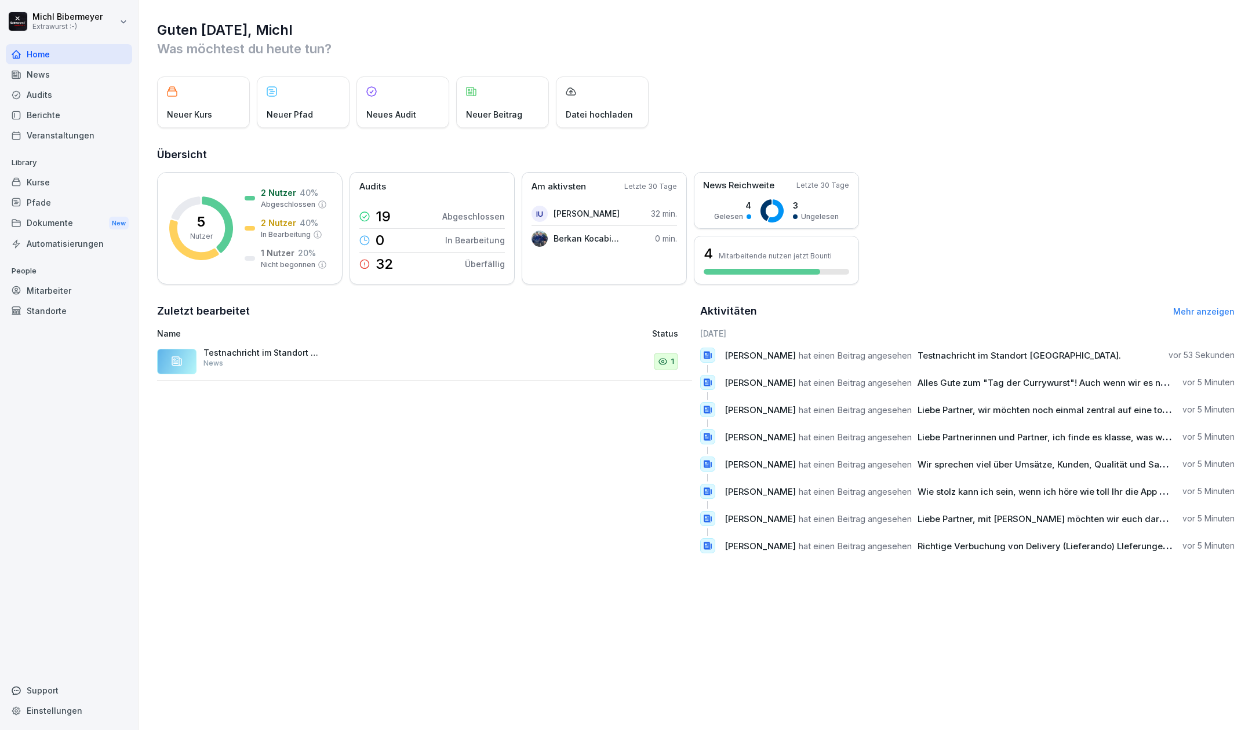
click at [63, 118] on div "Berichte" at bounding box center [69, 115] width 126 height 20
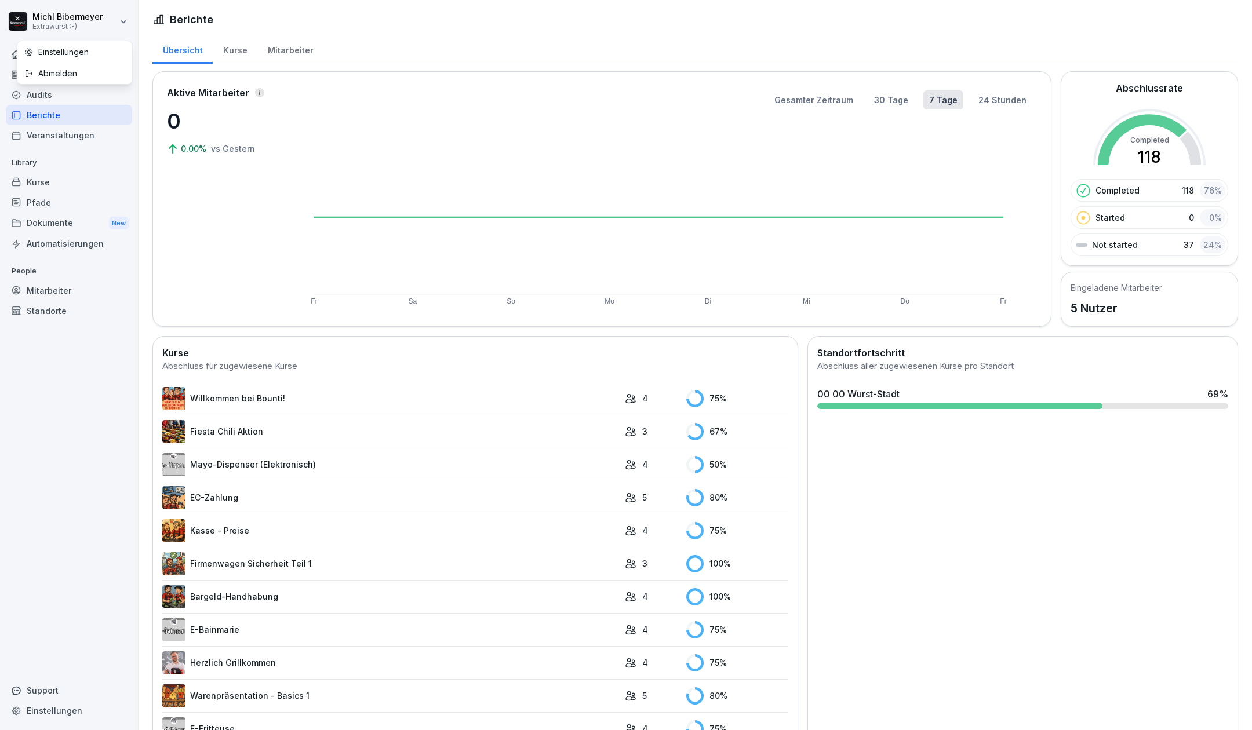
click at [130, 24] on html "Michl Bibermeyer Extrawurst :-) Home News Audits Berichte Veranstaltungen Libra…" at bounding box center [626, 365] width 1252 height 730
click at [84, 76] on div "Abmelden" at bounding box center [74, 73] width 115 height 21
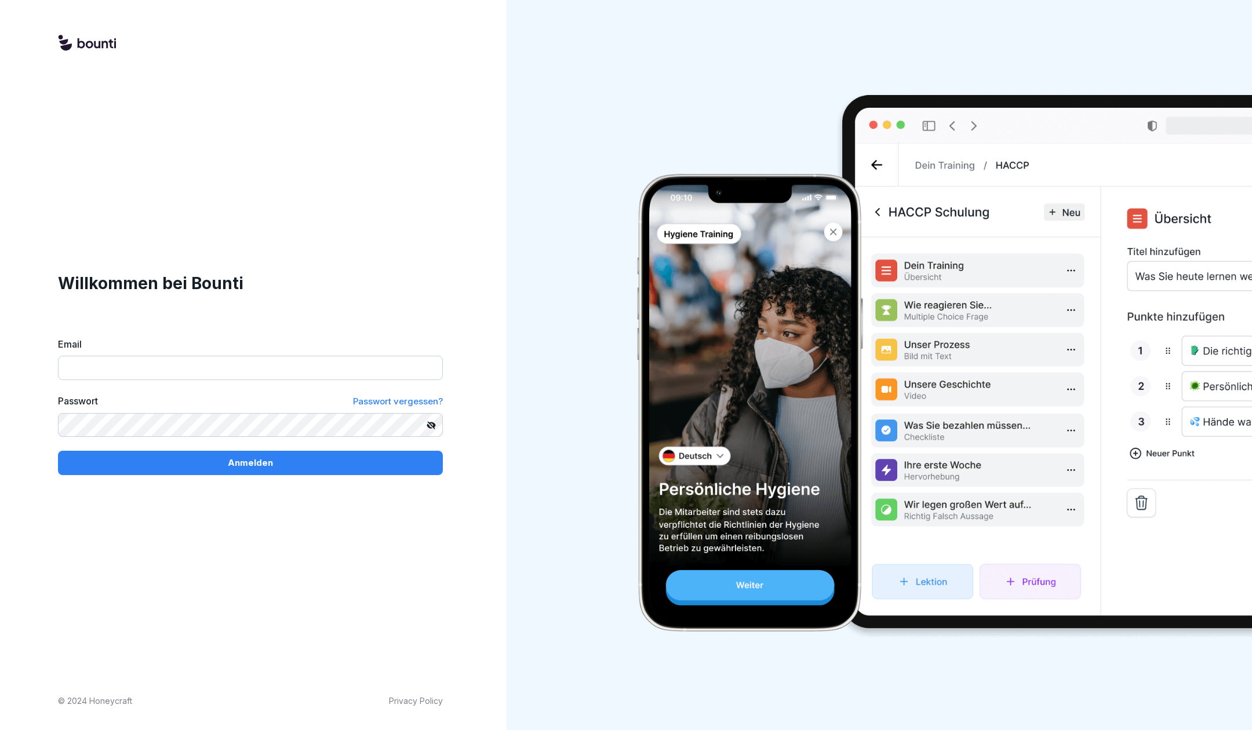
click at [210, 373] on input "Email" at bounding box center [250, 368] width 385 height 24
click at [210, 372] on input "Email" at bounding box center [250, 368] width 385 height 24
click at [214, 372] on input "Email" at bounding box center [250, 368] width 385 height 24
click at [218, 365] on input "Email" at bounding box center [250, 368] width 385 height 24
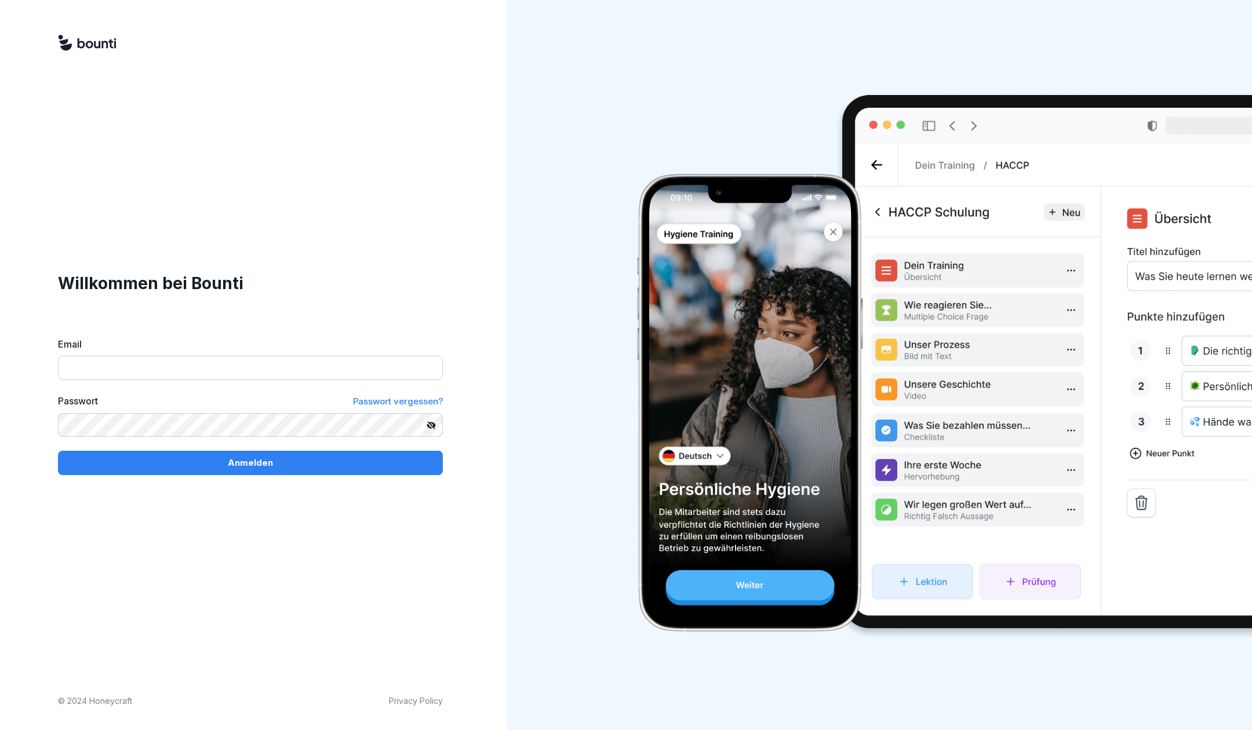
click at [218, 366] on input "Email" at bounding box center [250, 368] width 385 height 24
type input "**********"
click at [58, 451] on button "Anmelden" at bounding box center [250, 463] width 385 height 24
